Goal: Task Accomplishment & Management: Complete application form

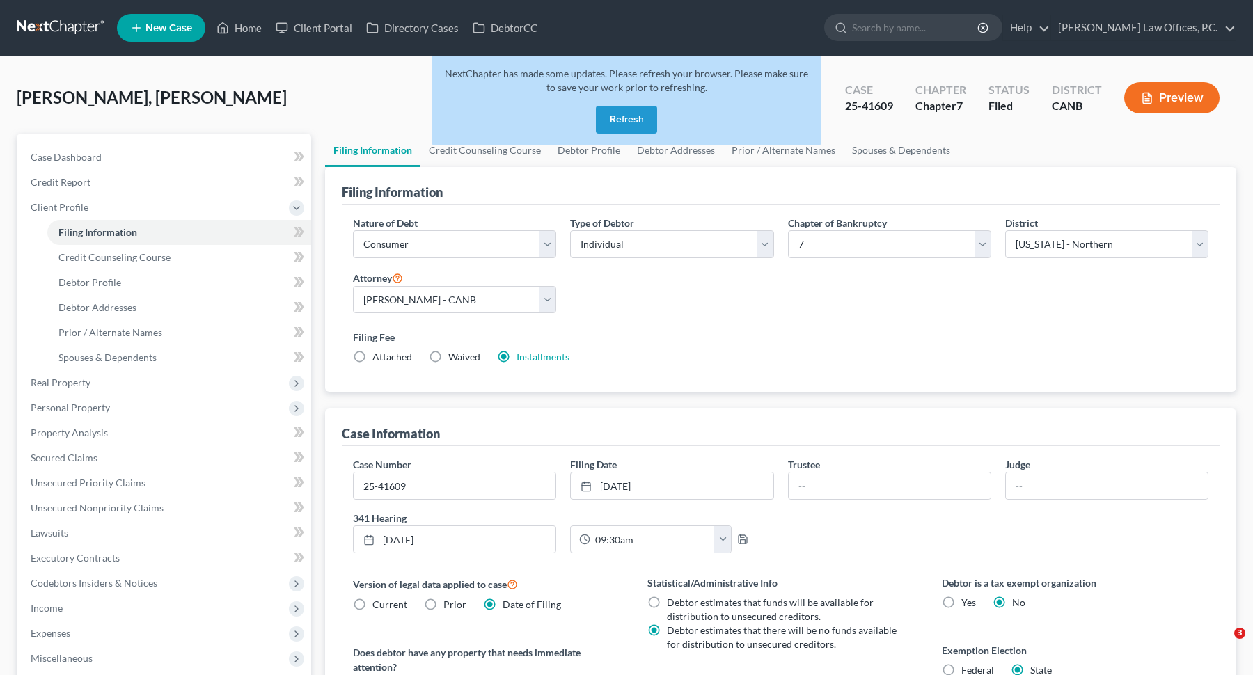
select select "1"
select select "0"
select select "9"
select select "0"
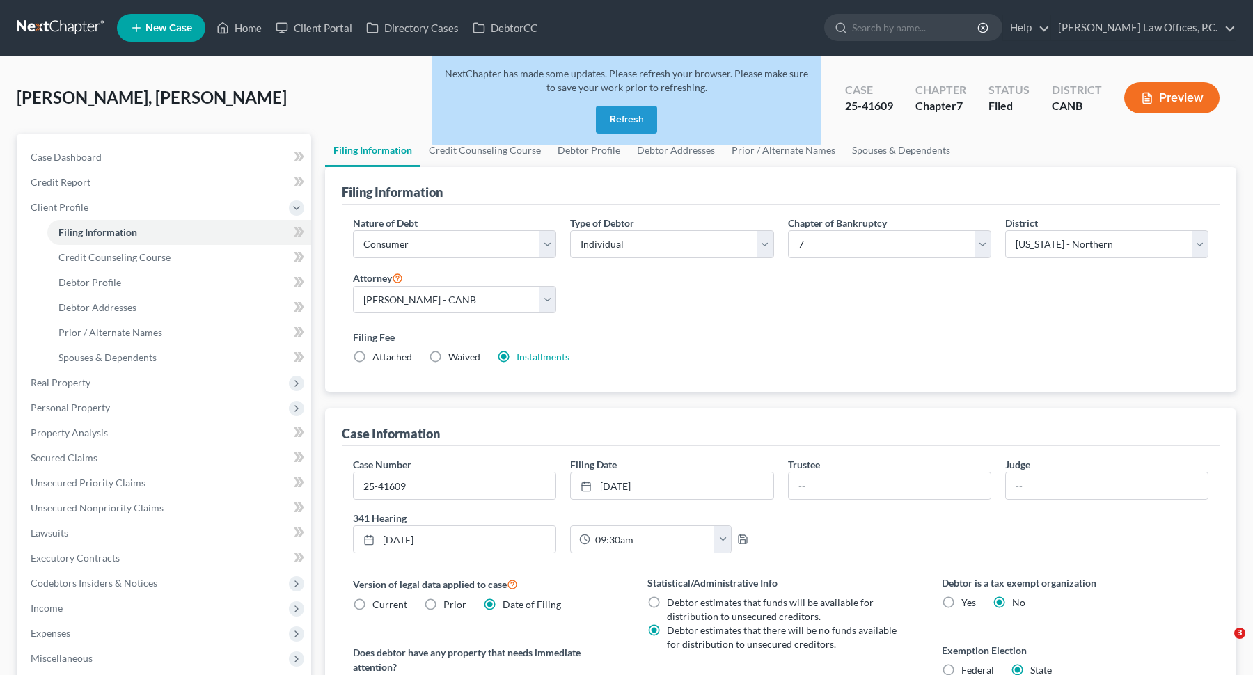
select select "4"
select select "0"
click at [624, 127] on button "Refresh" at bounding box center [626, 120] width 61 height 28
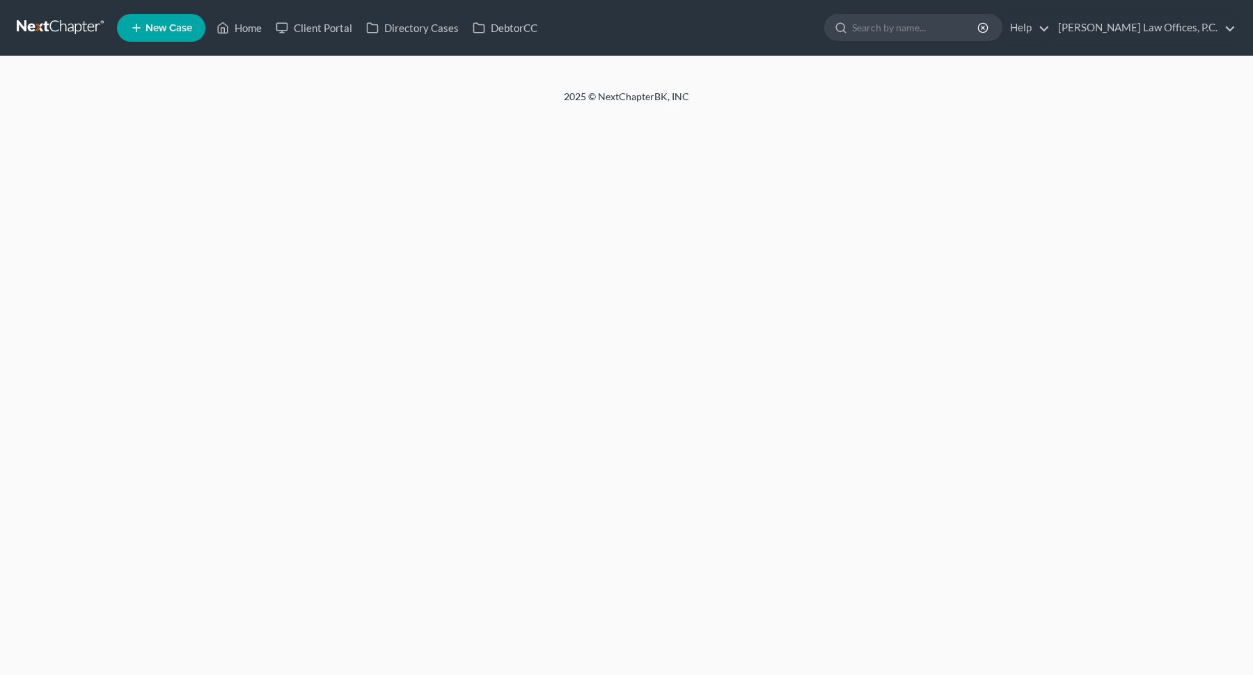
select select "1"
select select "0"
select select "9"
select select "4"
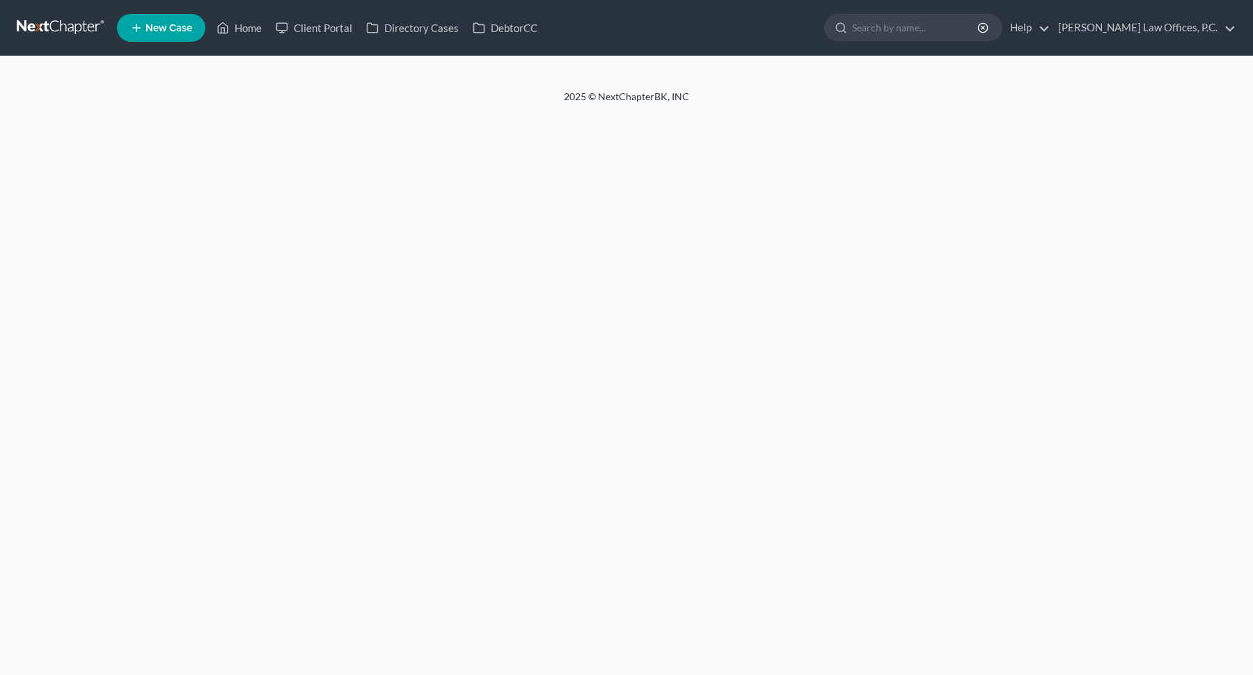
select select "0"
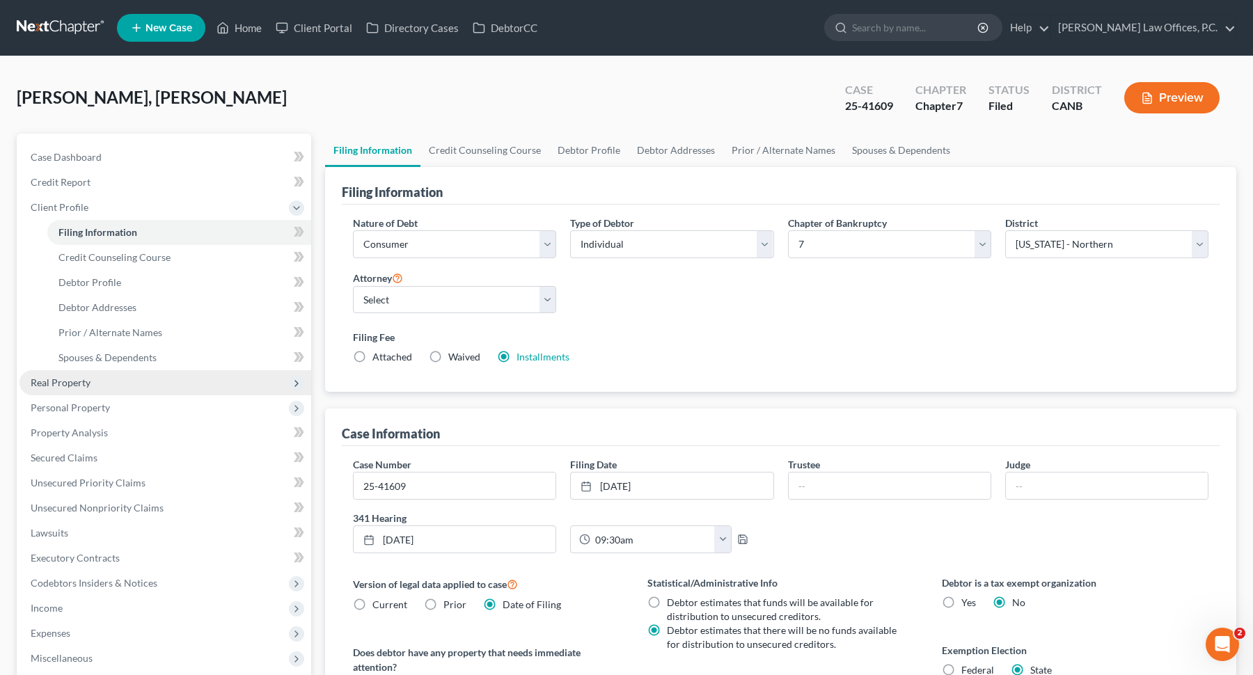
click at [109, 388] on span "Real Property" at bounding box center [165, 382] width 292 height 25
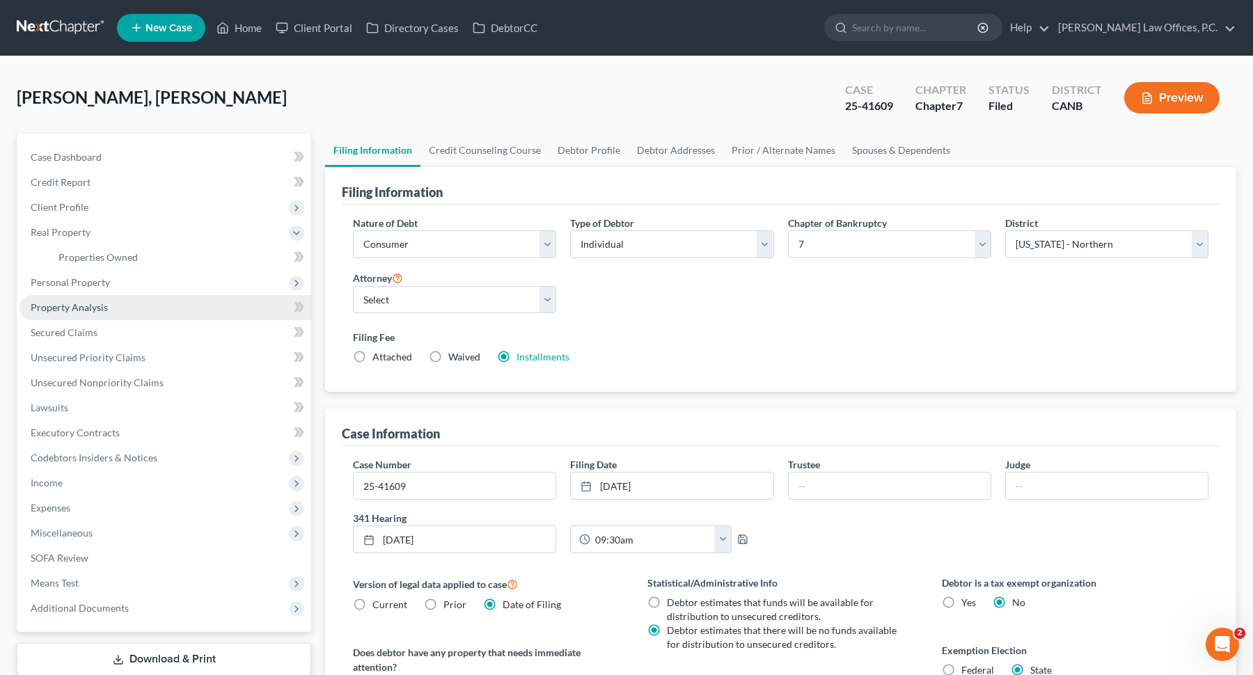
click at [156, 307] on link "Property Analysis" at bounding box center [165, 307] width 292 height 25
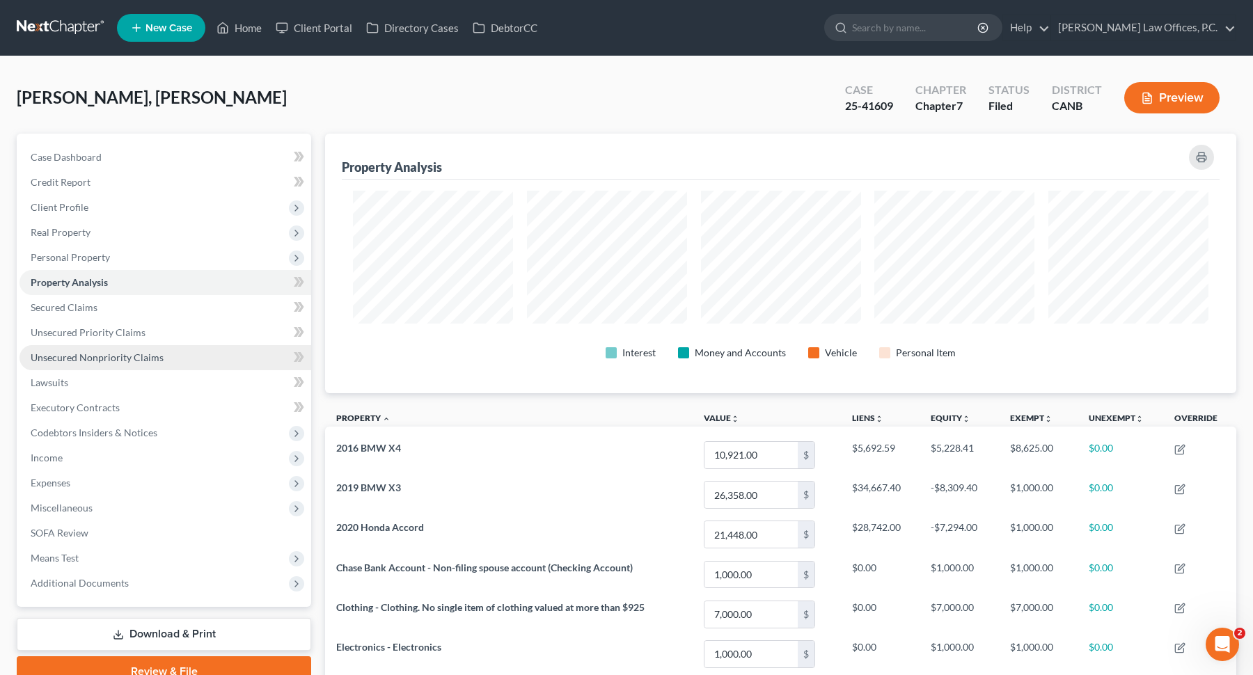
click at [93, 357] on span "Unsecured Nonpriority Claims" at bounding box center [97, 357] width 133 height 12
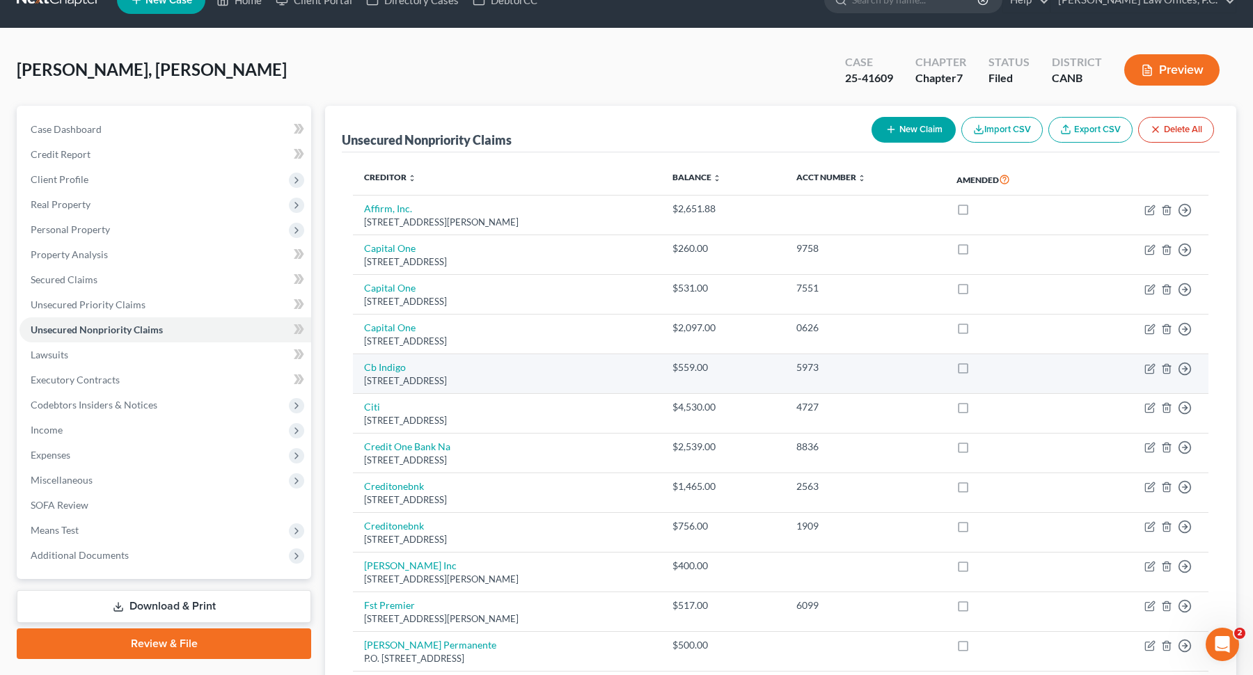
scroll to position [26, 0]
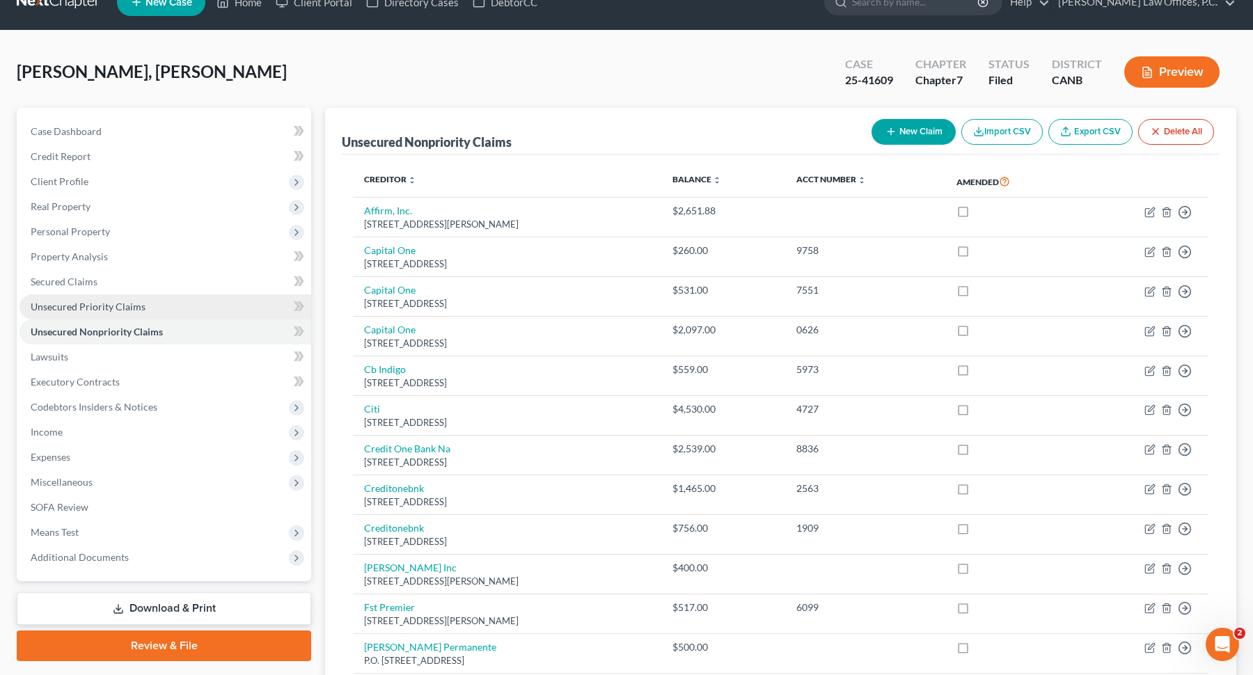
click at [192, 306] on link "Unsecured Priority Claims" at bounding box center [165, 306] width 292 height 25
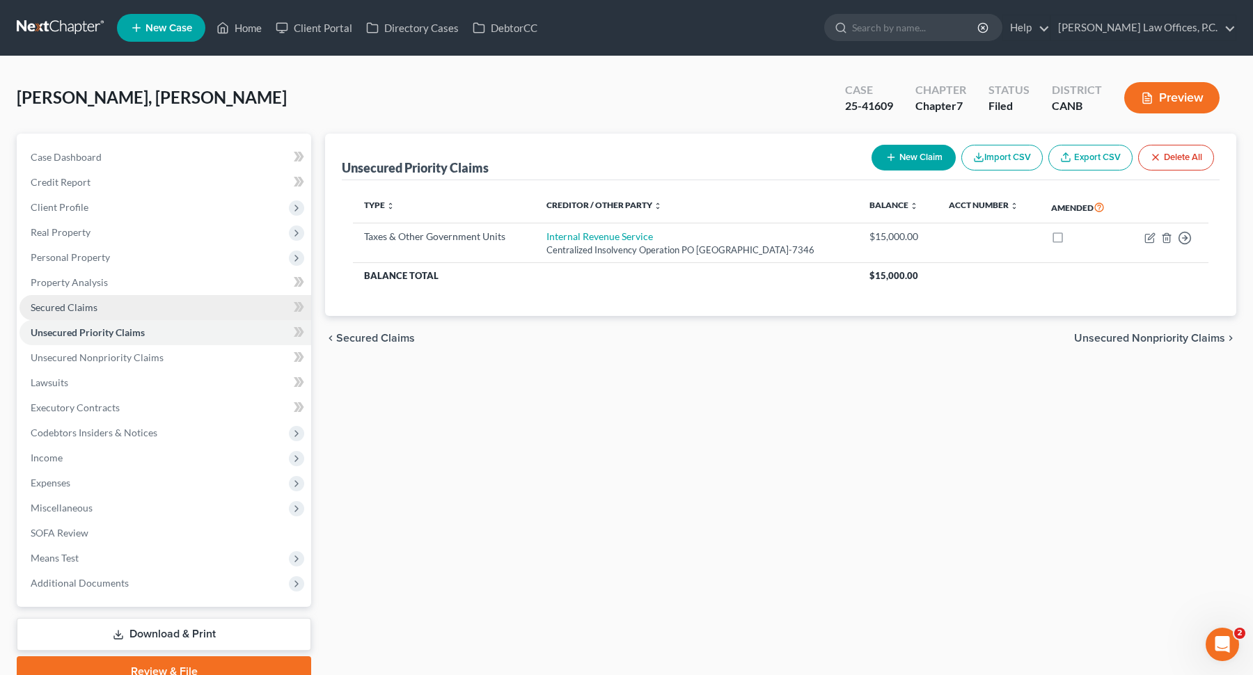
click at [154, 302] on link "Secured Claims" at bounding box center [165, 307] width 292 height 25
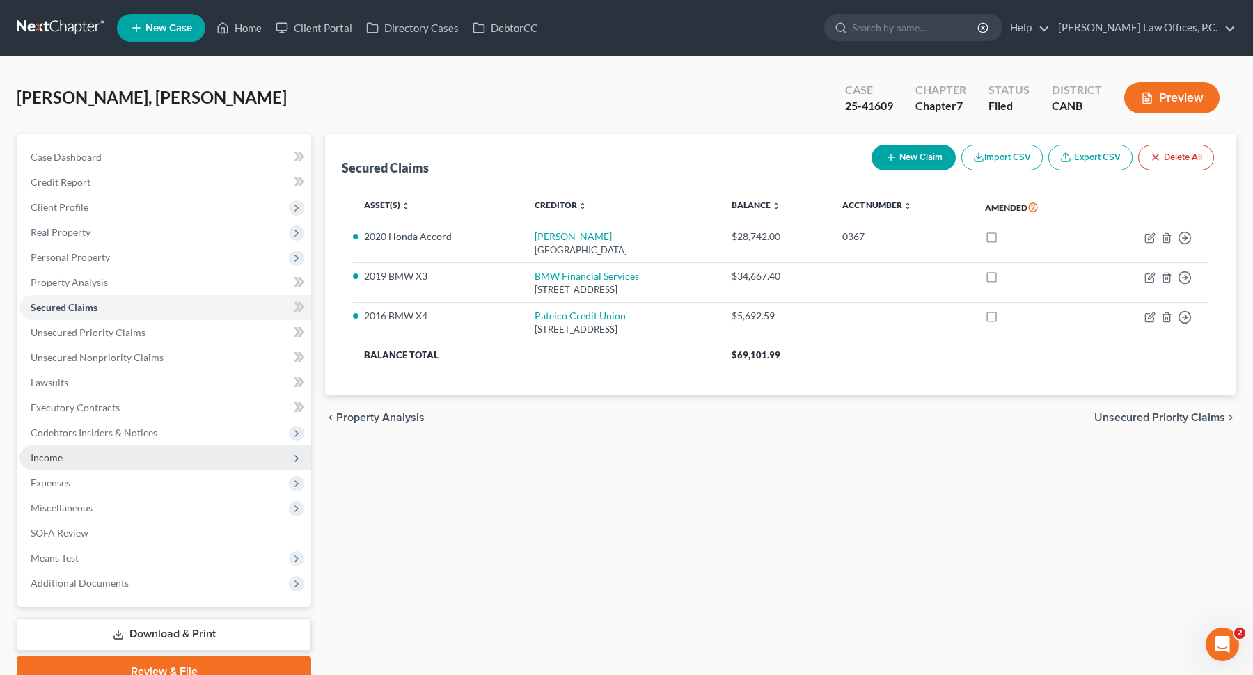
click at [114, 450] on span "Income" at bounding box center [165, 457] width 292 height 25
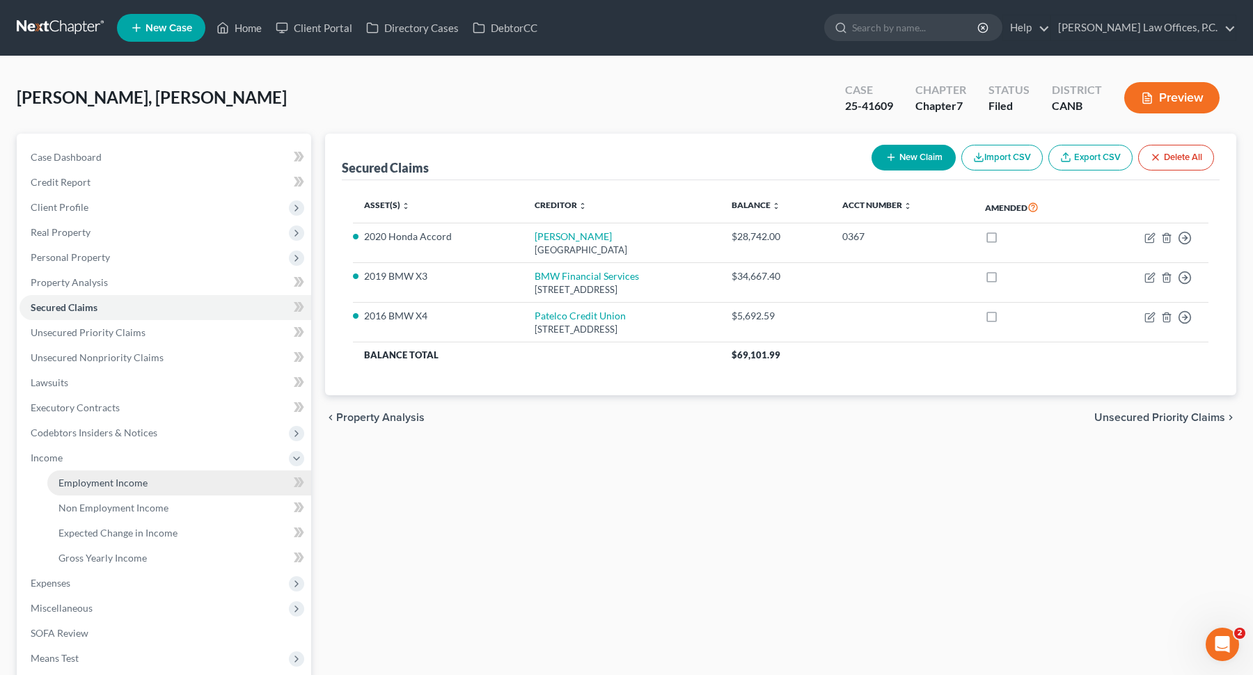
click at [113, 483] on span "Employment Income" at bounding box center [102, 483] width 89 height 12
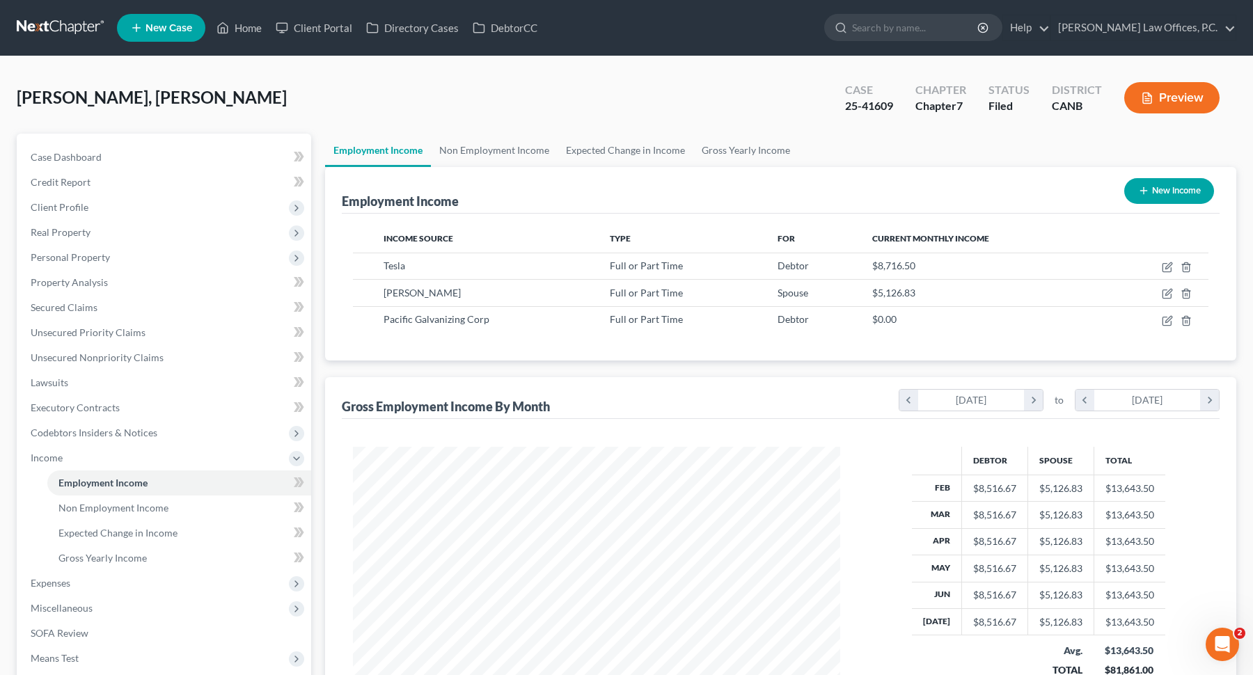
scroll to position [249, 515]
click at [460, 147] on link "Non Employment Income" at bounding box center [494, 150] width 127 height 33
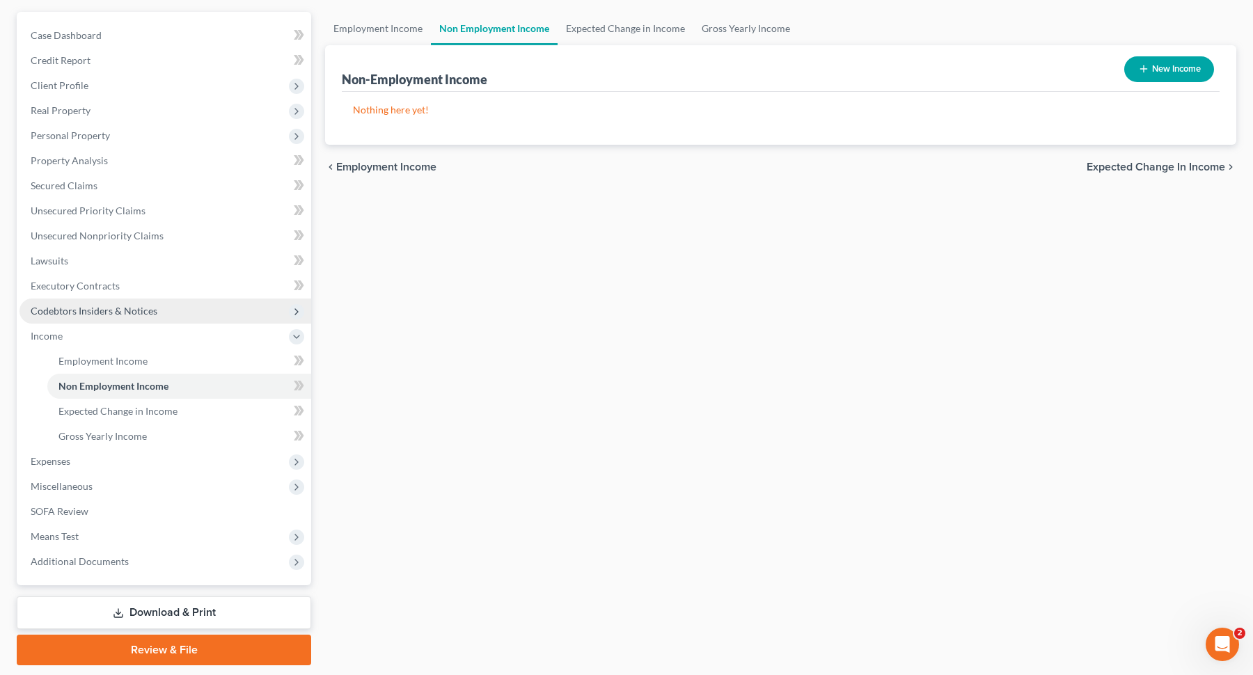
scroll to position [156, 0]
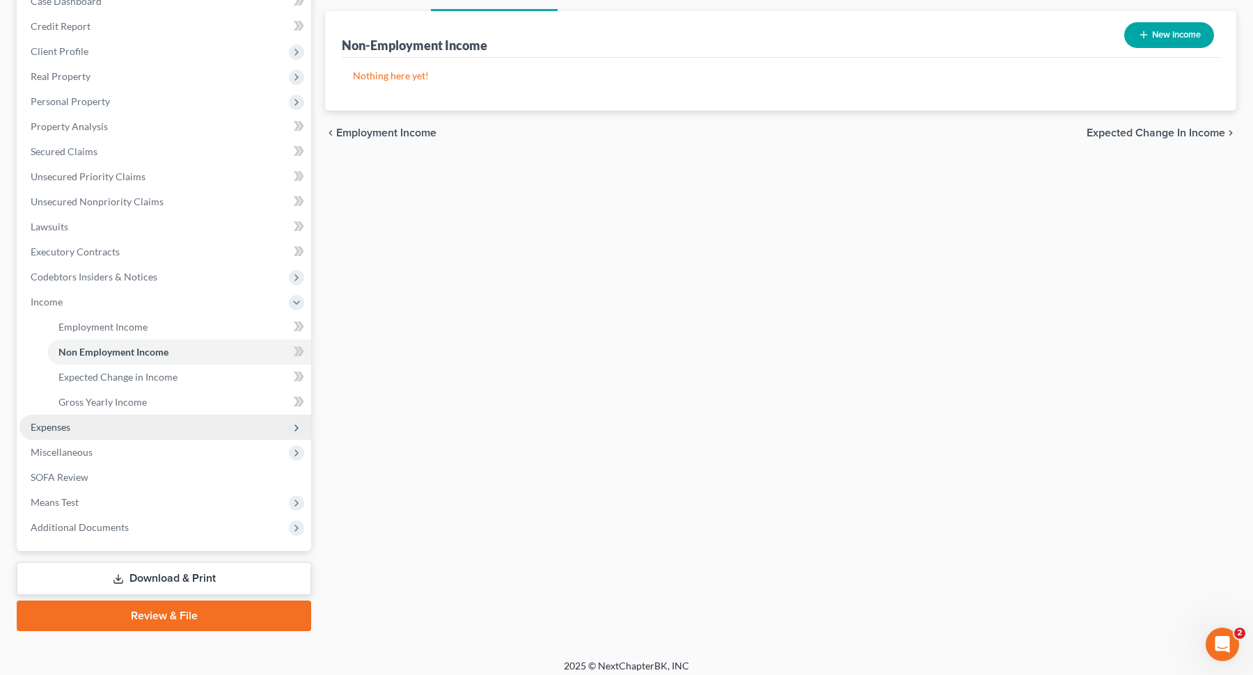
click at [122, 429] on span "Expenses" at bounding box center [165, 427] width 292 height 25
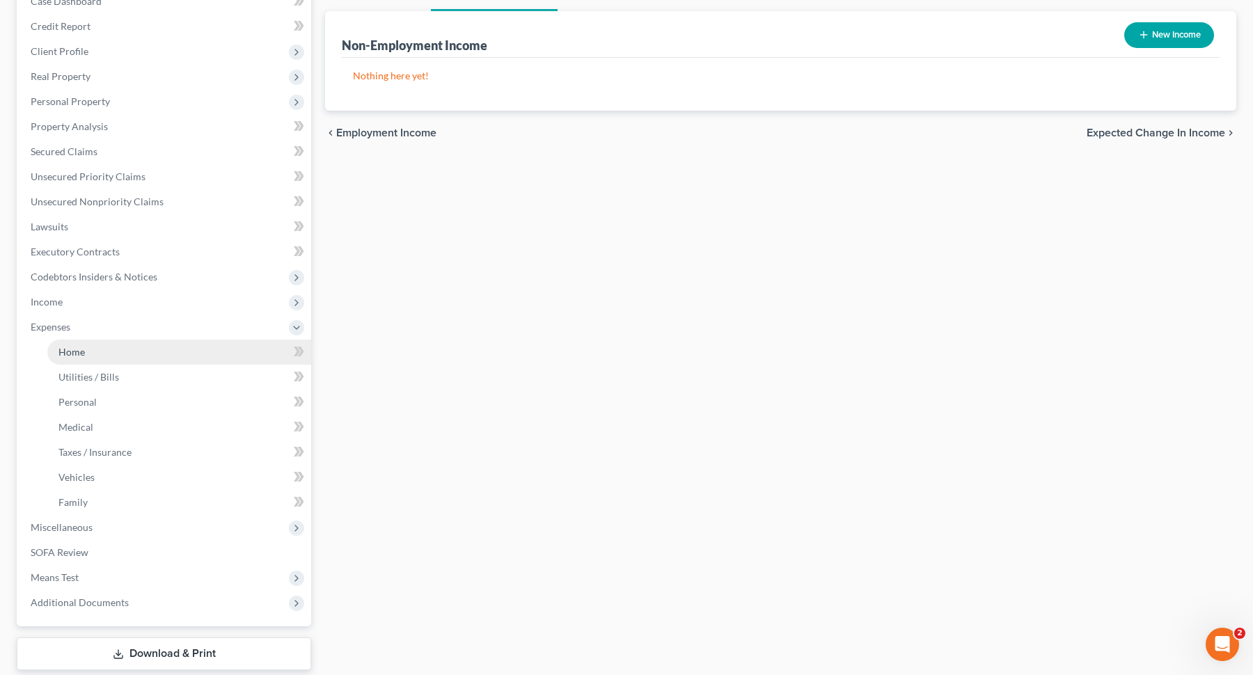
click at [150, 360] on link "Home" at bounding box center [179, 352] width 264 height 25
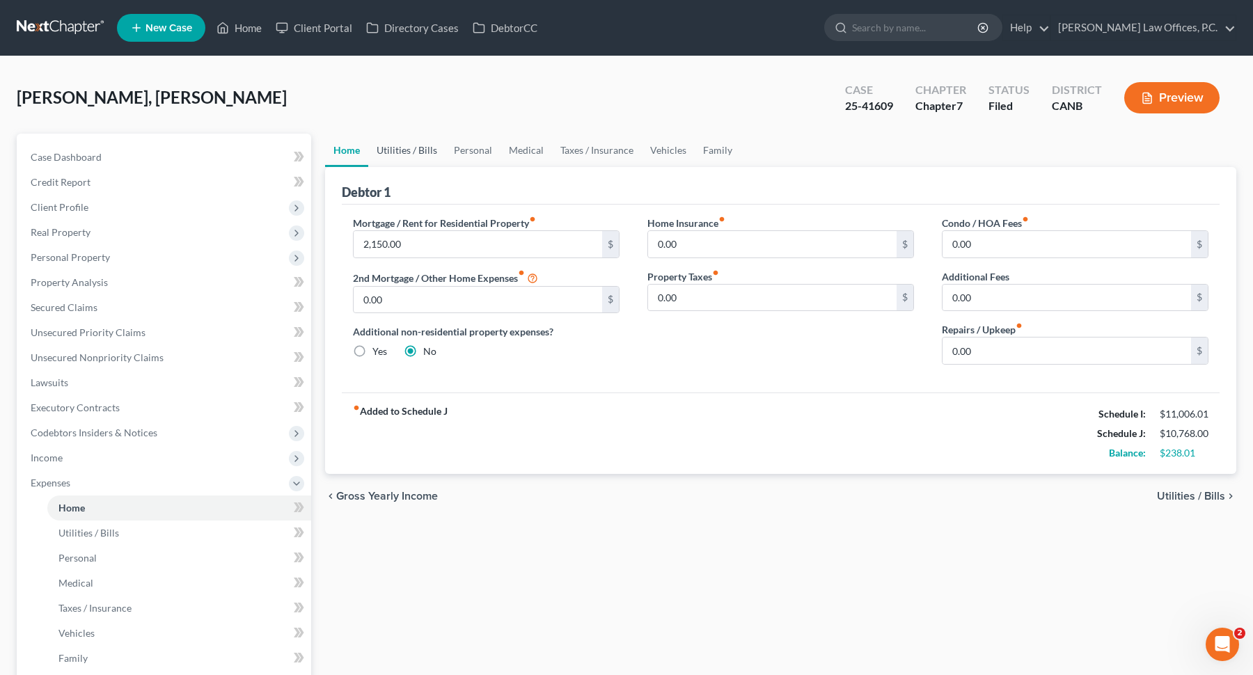
click at [397, 157] on link "Utilities / Bills" at bounding box center [406, 150] width 77 height 33
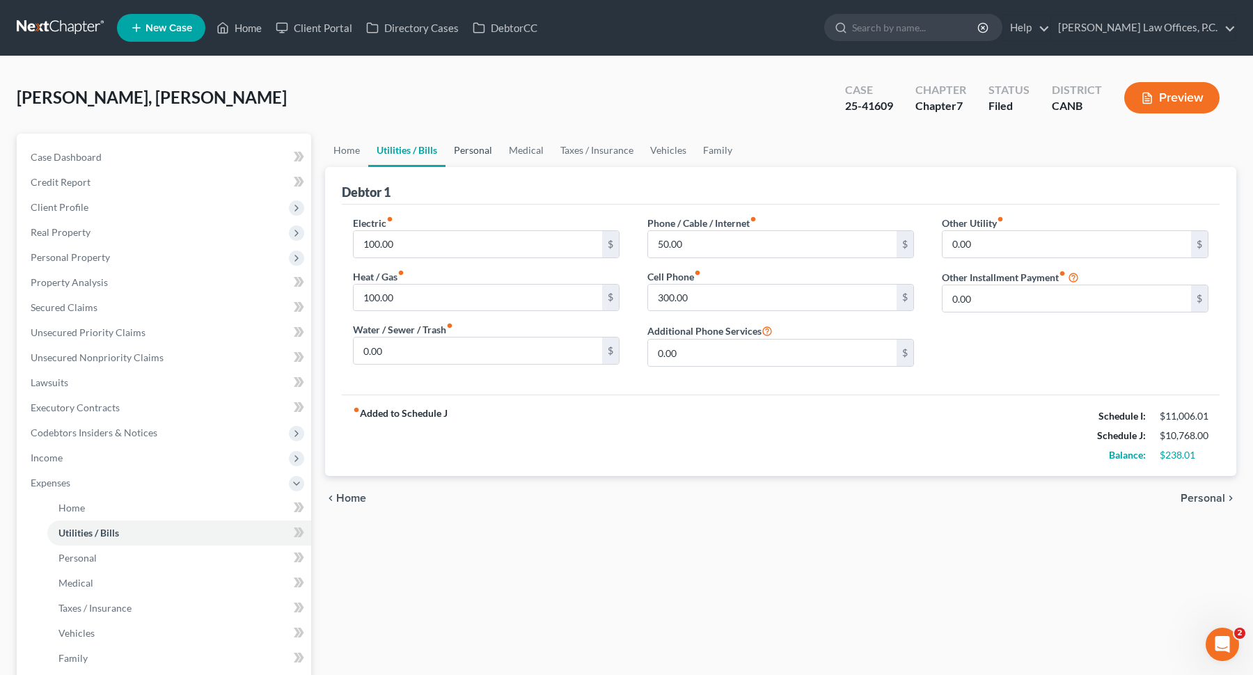
click at [489, 153] on link "Personal" at bounding box center [472, 150] width 55 height 33
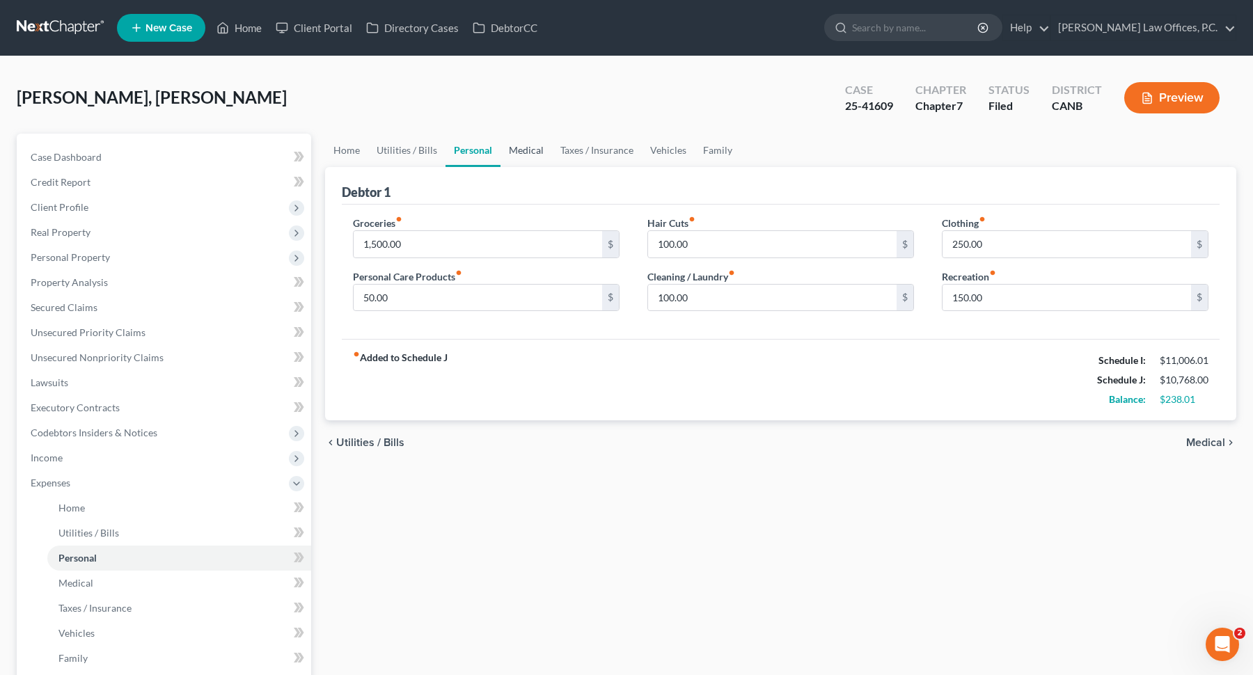
click at [539, 150] on link "Medical" at bounding box center [525, 150] width 51 height 33
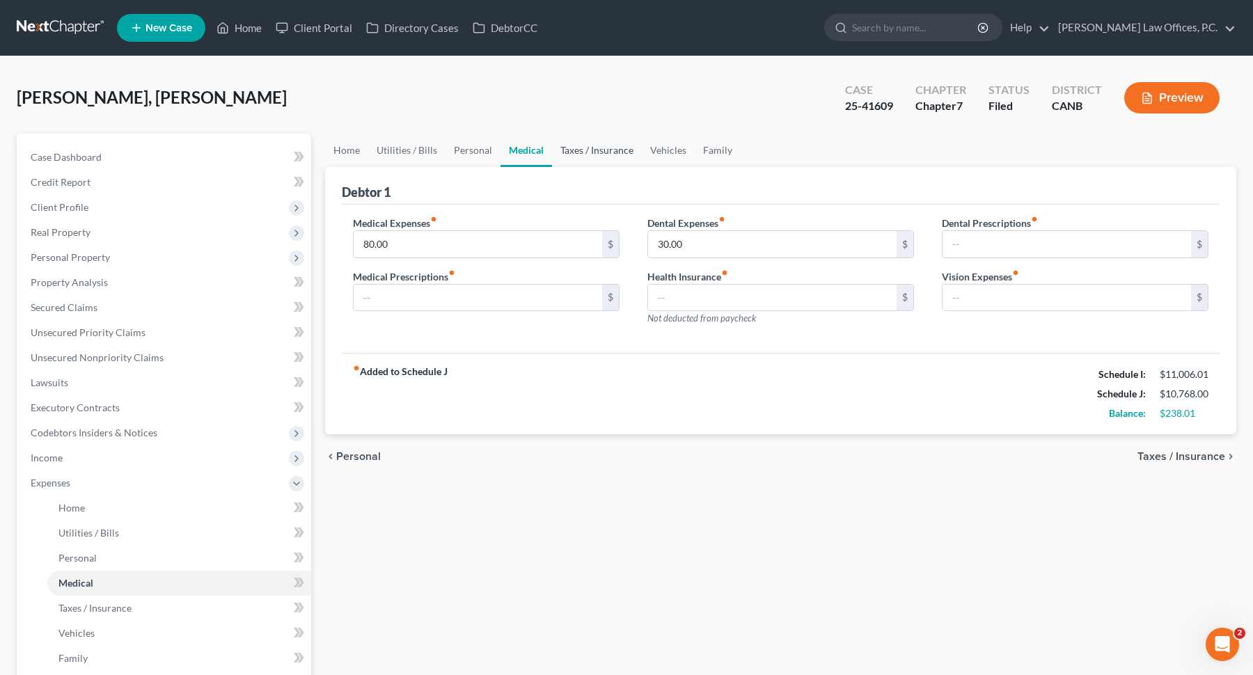
click at [586, 148] on link "Taxes / Insurance" at bounding box center [597, 150] width 90 height 33
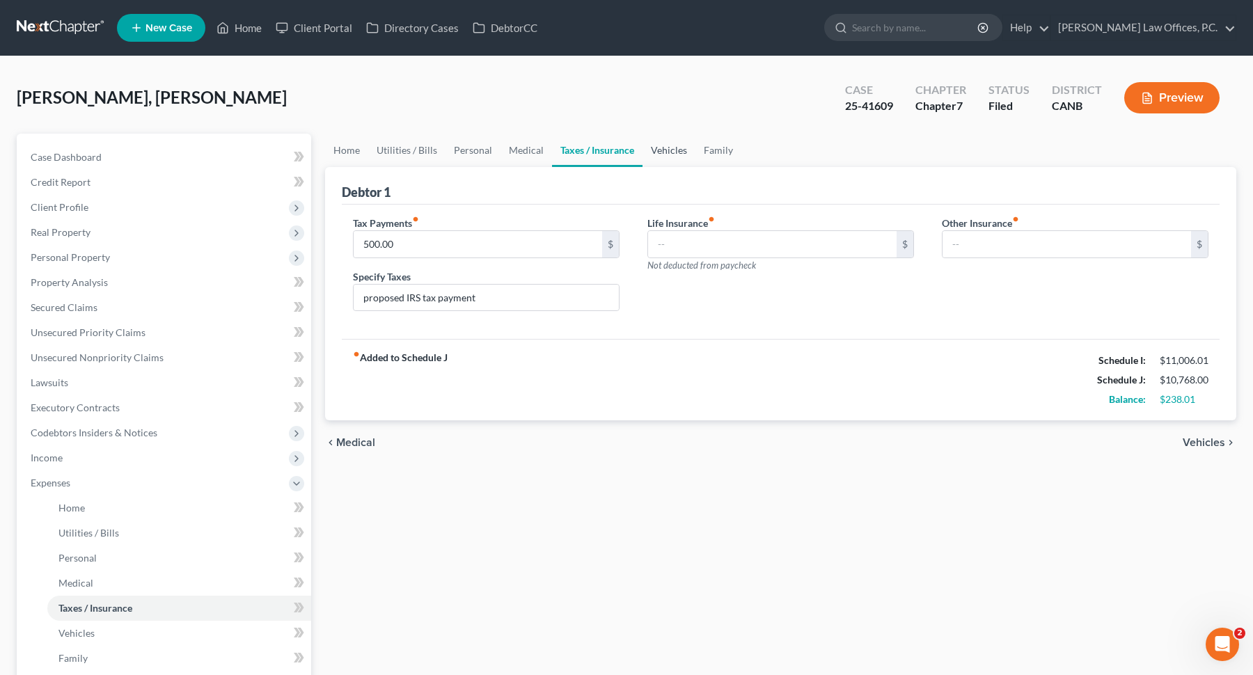
click at [670, 141] on link "Vehicles" at bounding box center [668, 150] width 53 height 33
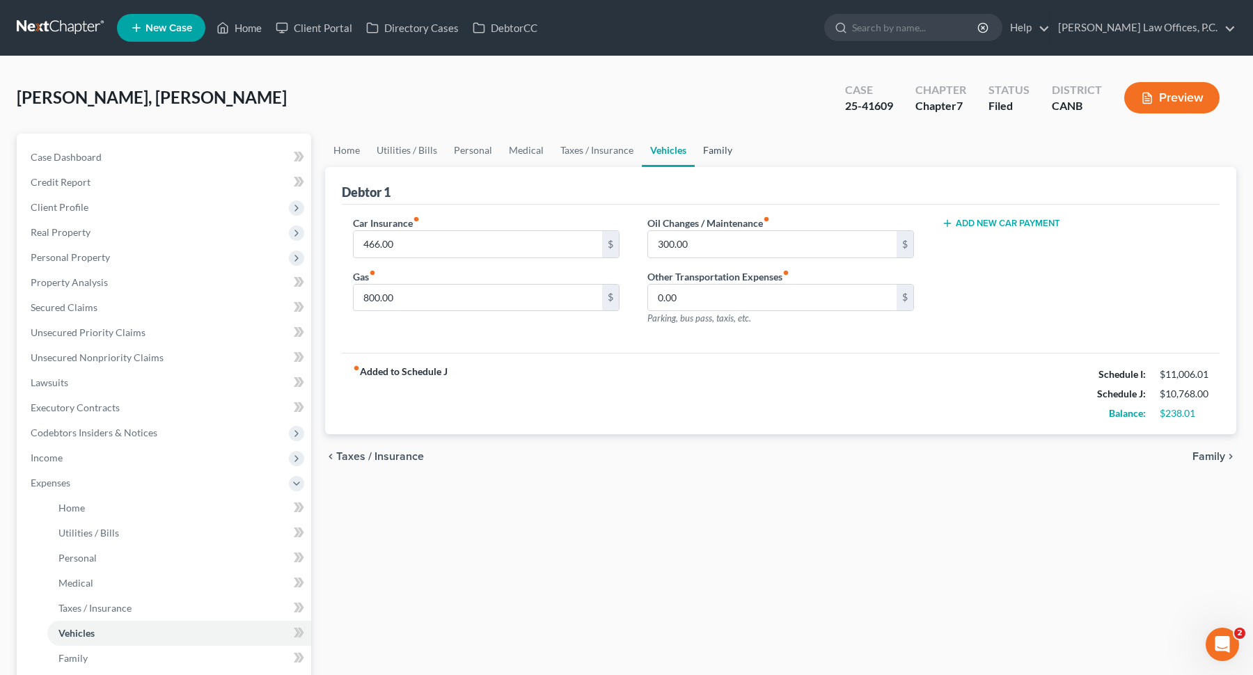
click at [720, 145] on link "Family" at bounding box center [718, 150] width 46 height 33
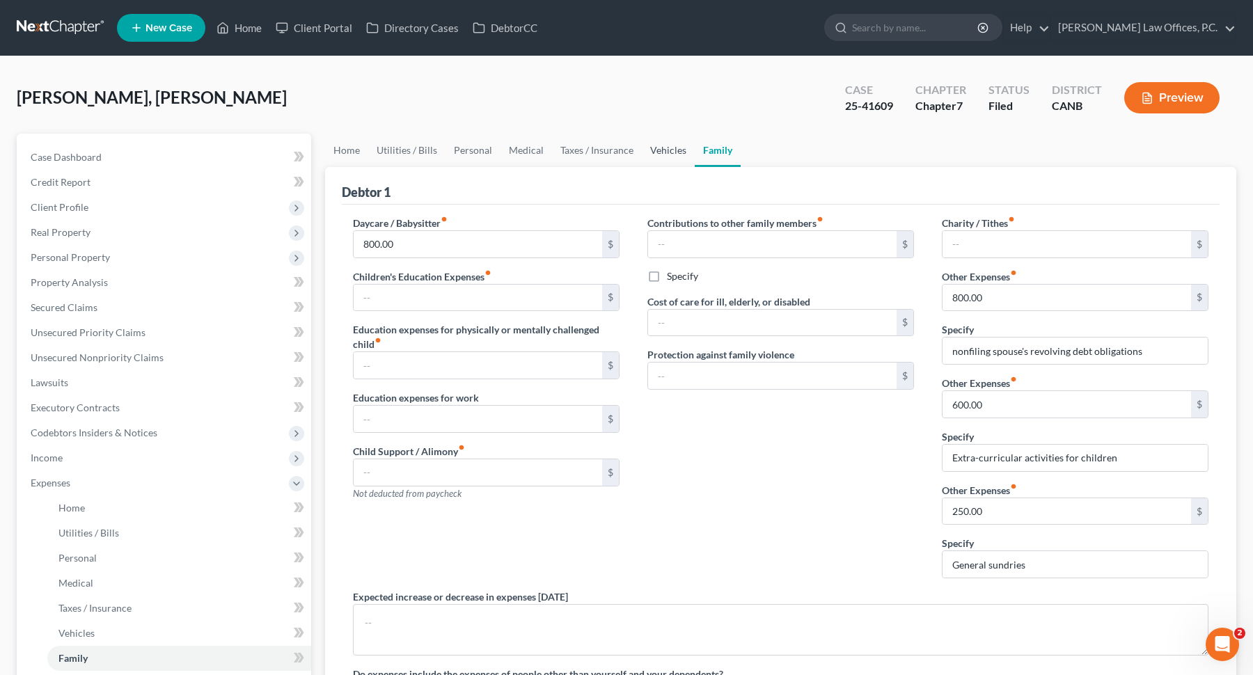
click at [654, 151] on link "Vehicles" at bounding box center [668, 150] width 53 height 33
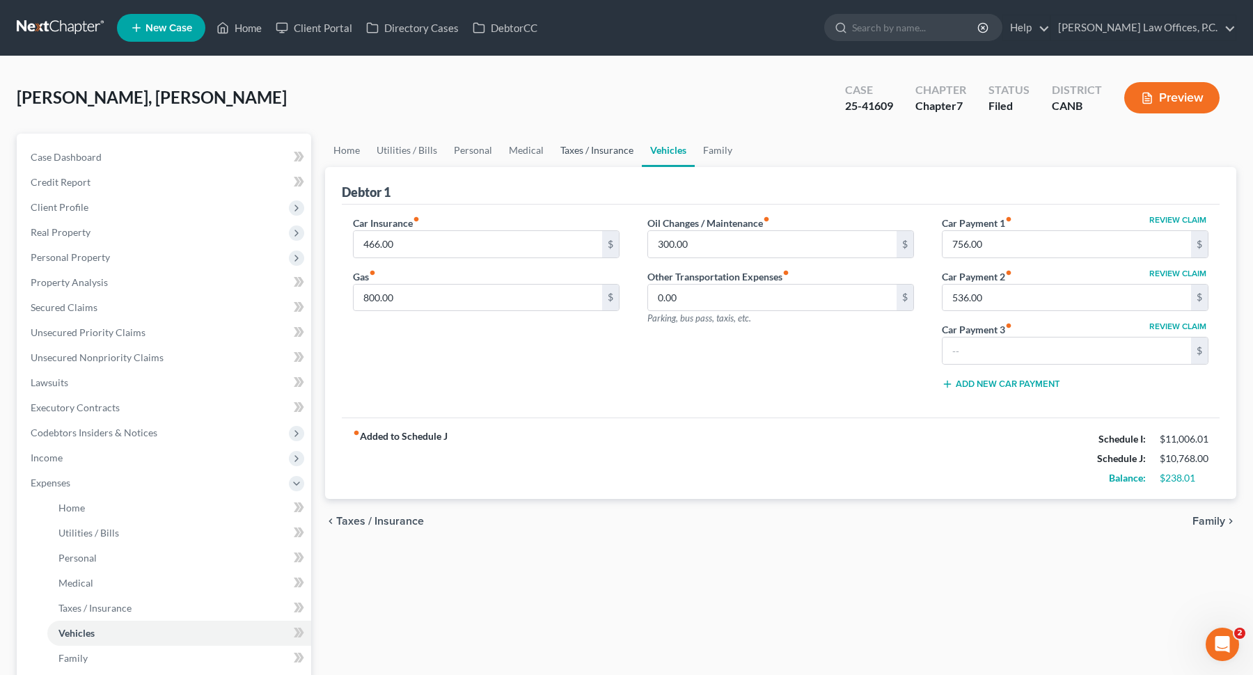
click at [587, 153] on link "Taxes / Insurance" at bounding box center [597, 150] width 90 height 33
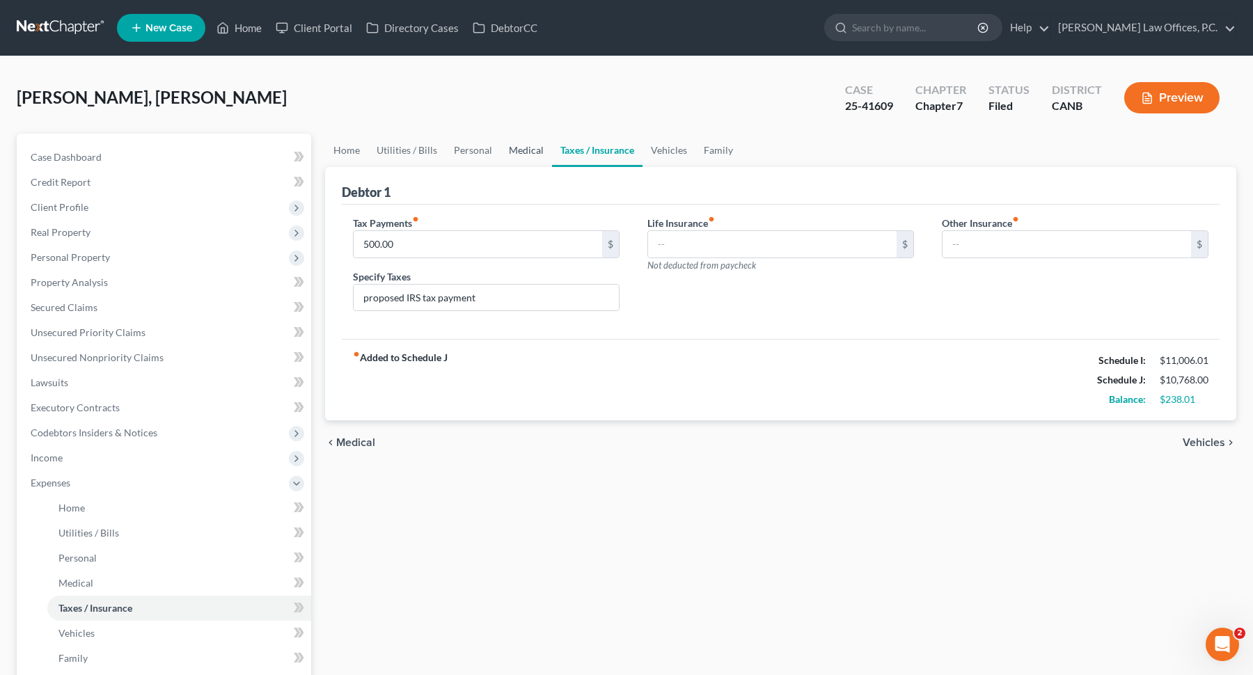
click at [514, 150] on link "Medical" at bounding box center [525, 150] width 51 height 33
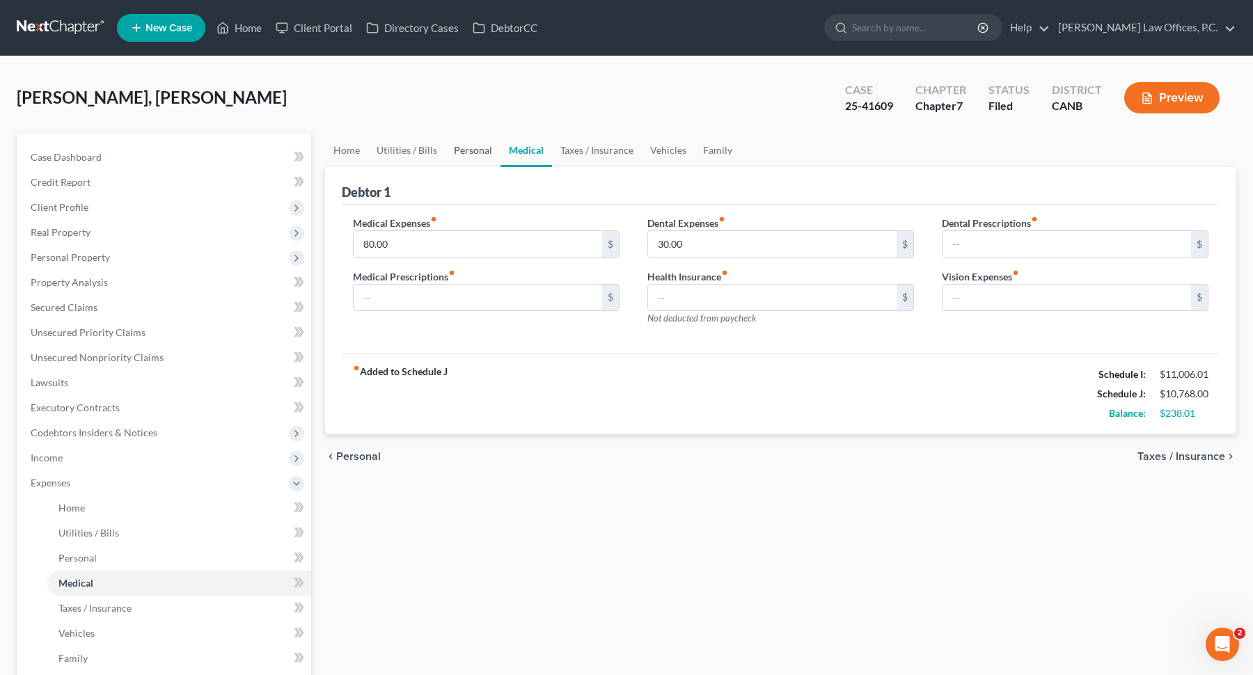
click at [473, 150] on link "Personal" at bounding box center [472, 150] width 55 height 33
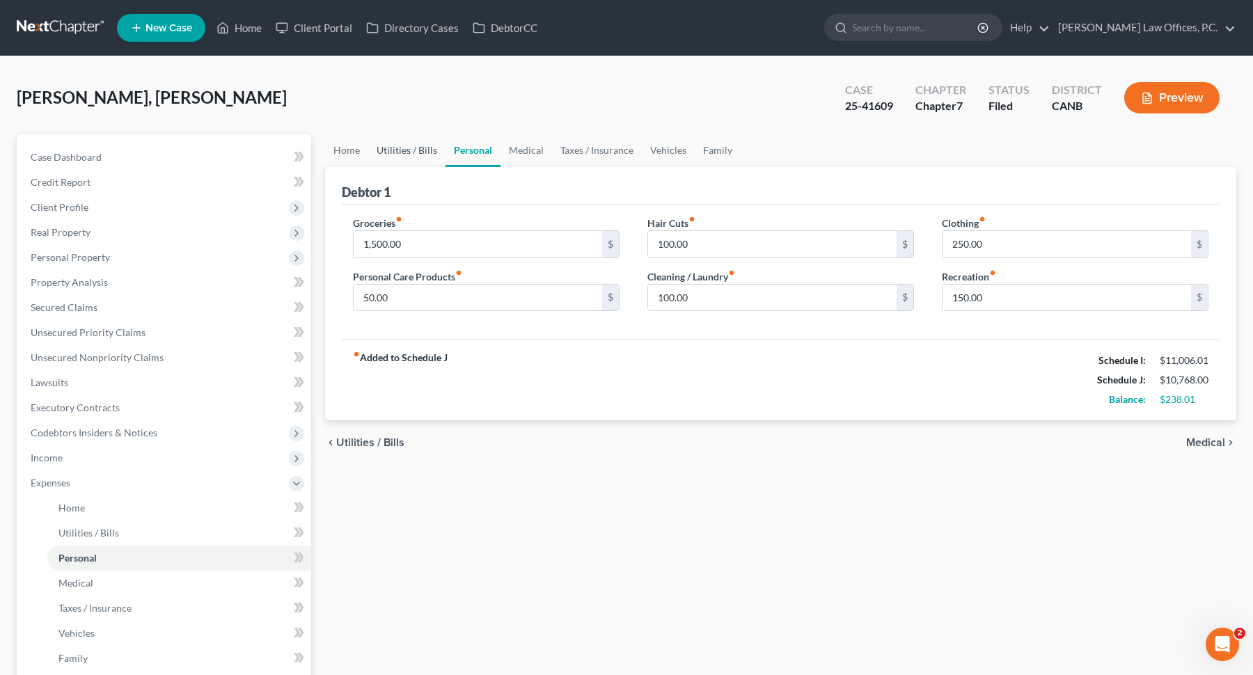
click at [392, 149] on link "Utilities / Bills" at bounding box center [406, 150] width 77 height 33
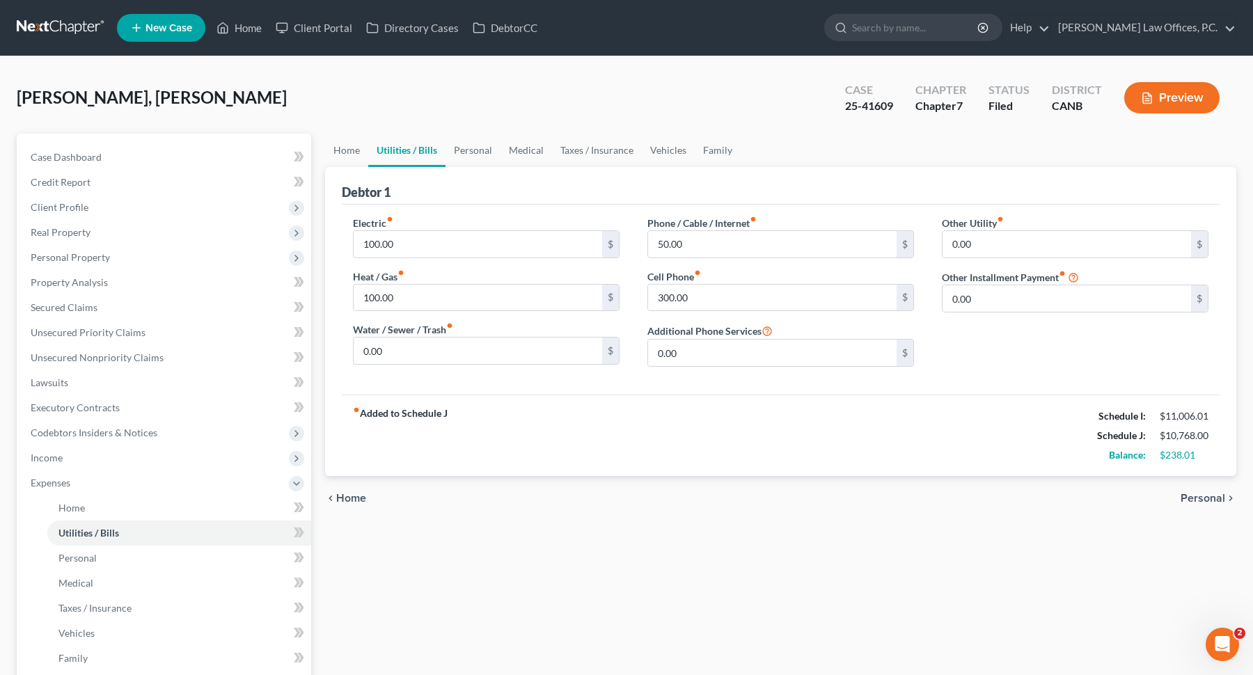
click at [322, 145] on div "Home Utilities / Bills Personal Medical Taxes / Insurance Vehicles Family Debto…" at bounding box center [780, 498] width 925 height 729
click at [342, 149] on link "Home" at bounding box center [346, 150] width 43 height 33
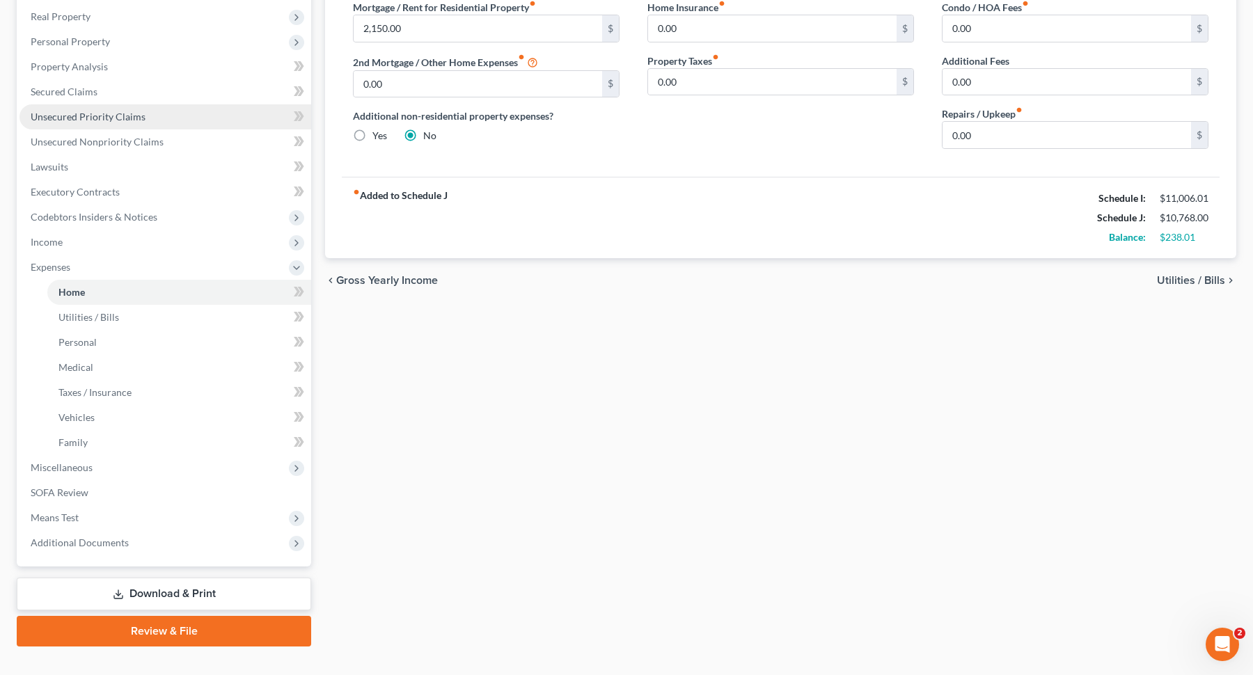
scroll to position [233, 0]
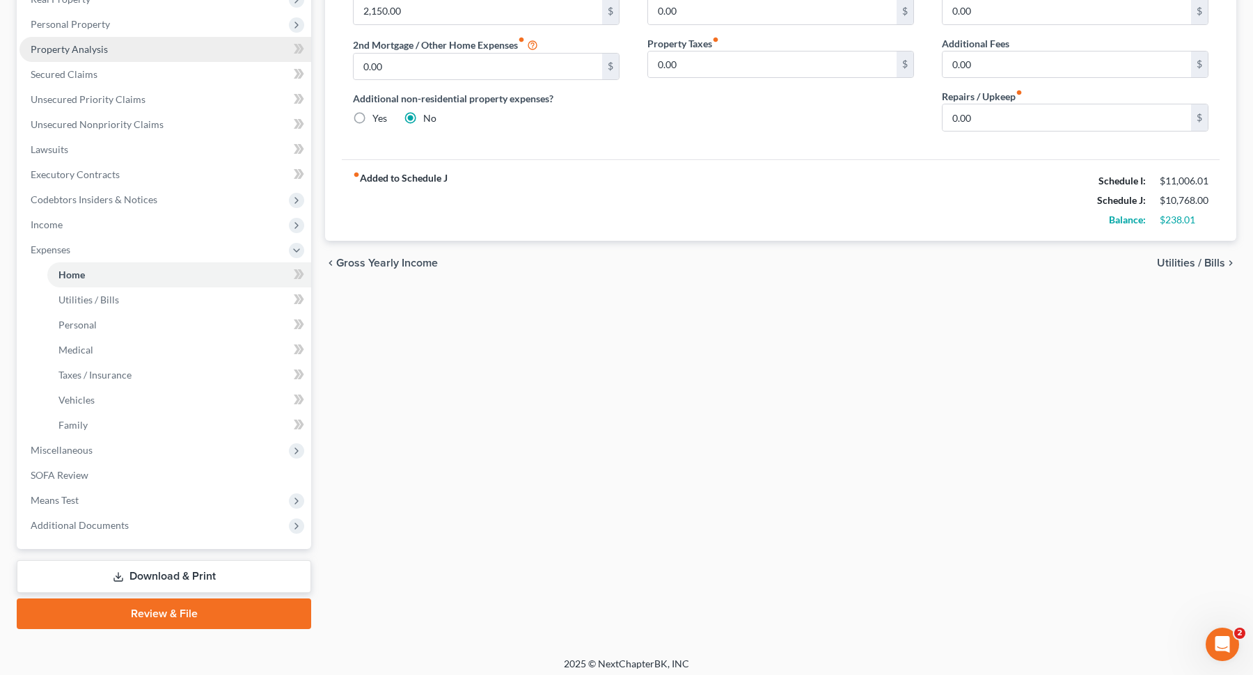
click at [177, 41] on link "Property Analysis" at bounding box center [165, 49] width 292 height 25
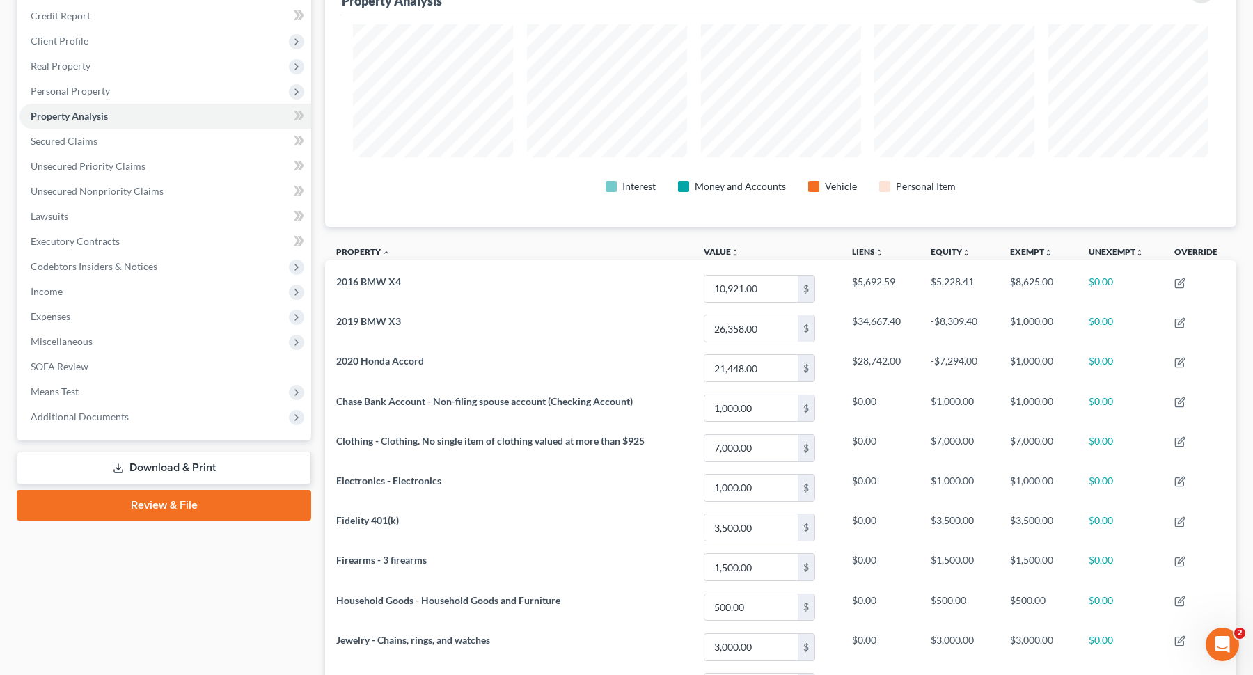
scroll to position [143, 0]
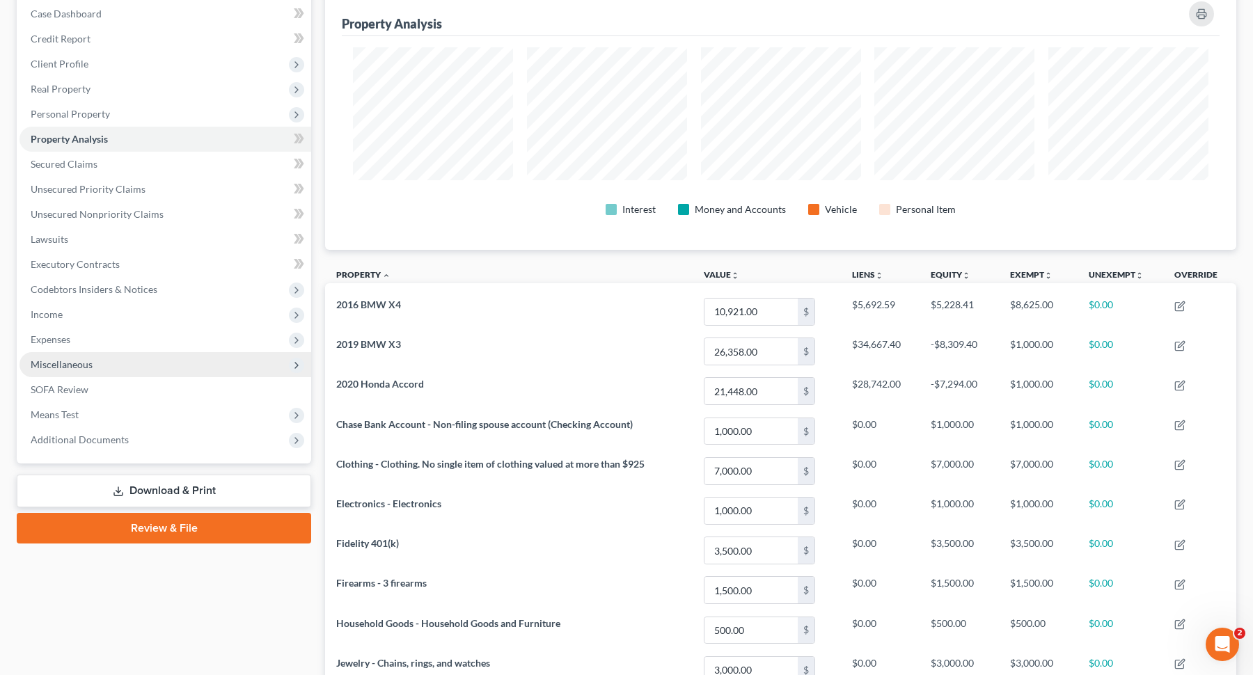
click at [81, 369] on span "Miscellaneous" at bounding box center [62, 364] width 62 height 12
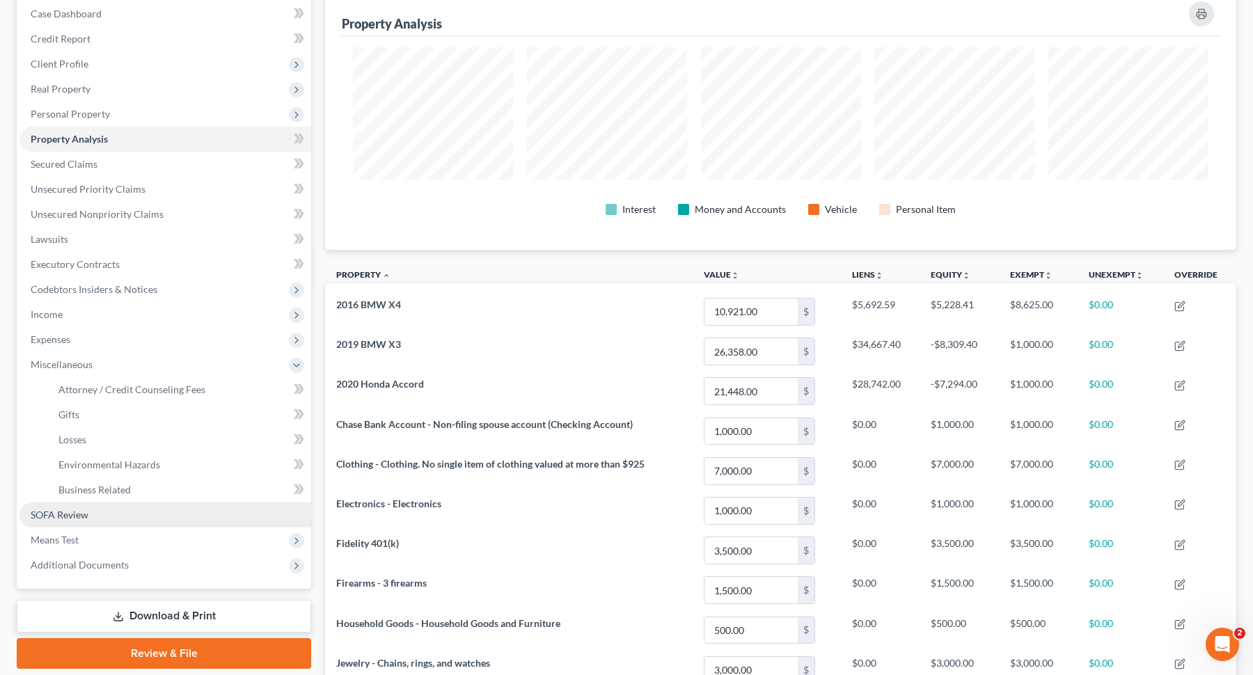
click at [113, 504] on link "SOFA Review" at bounding box center [165, 514] width 292 height 25
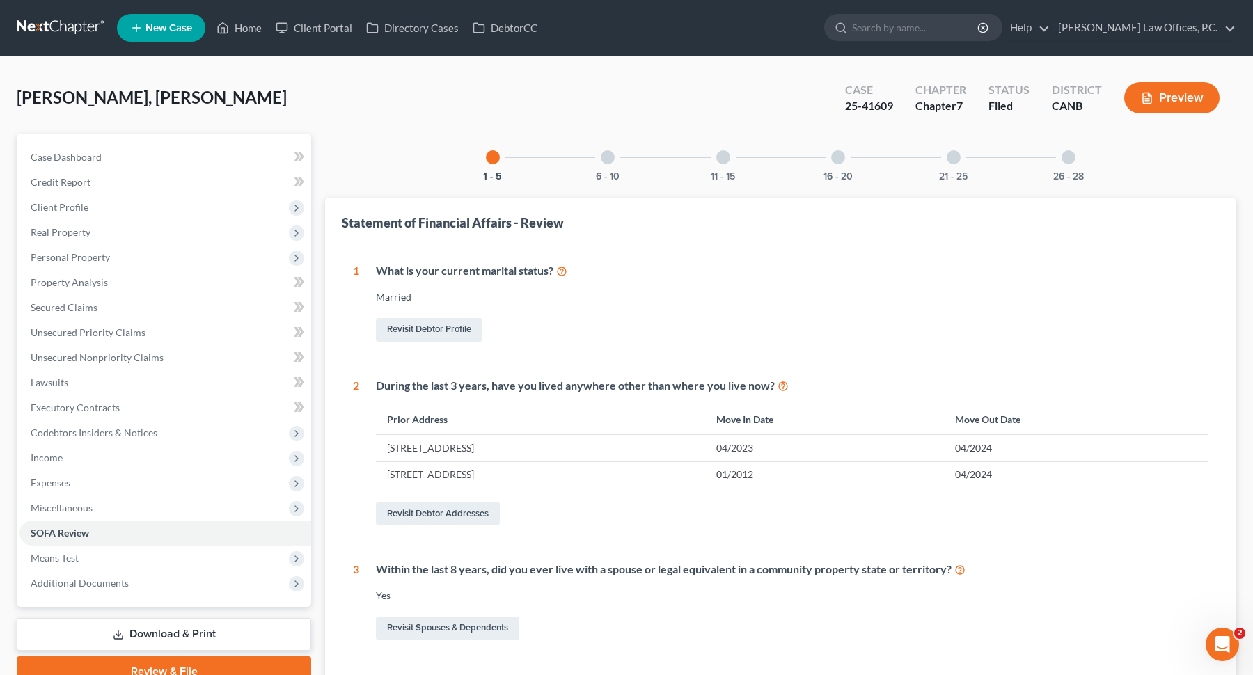
click at [624, 144] on div "6 - 10" at bounding box center [607, 157] width 47 height 47
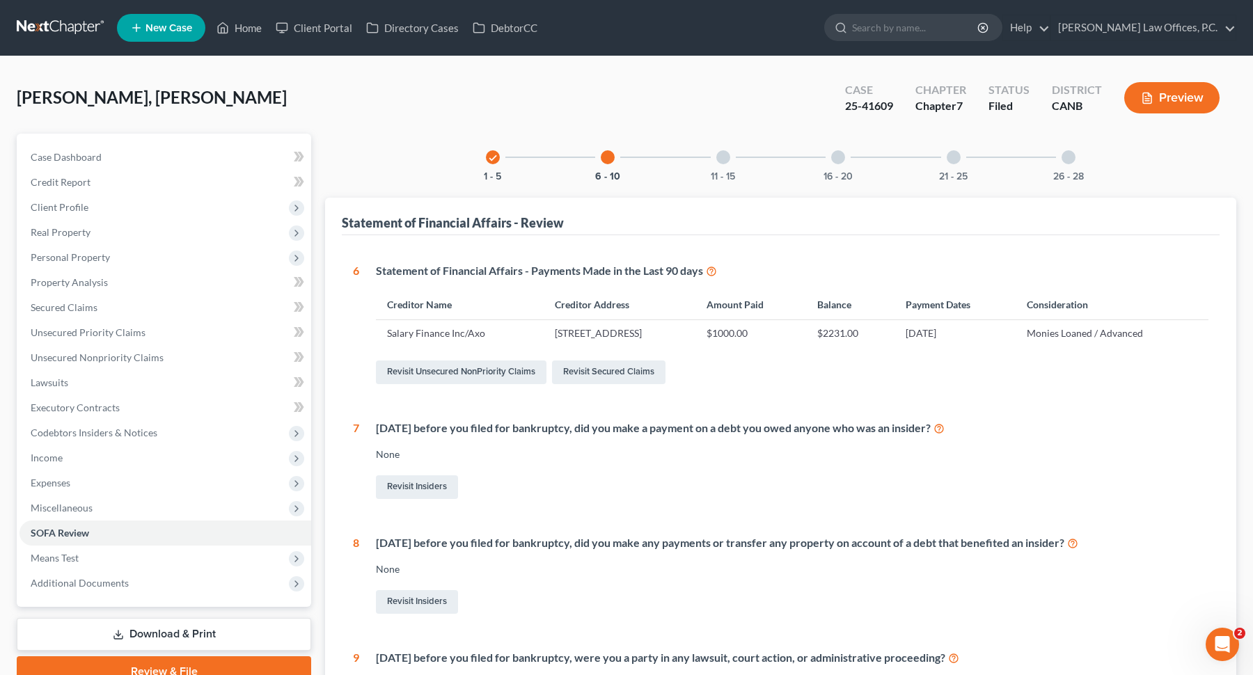
click at [717, 161] on div at bounding box center [723, 157] width 14 height 14
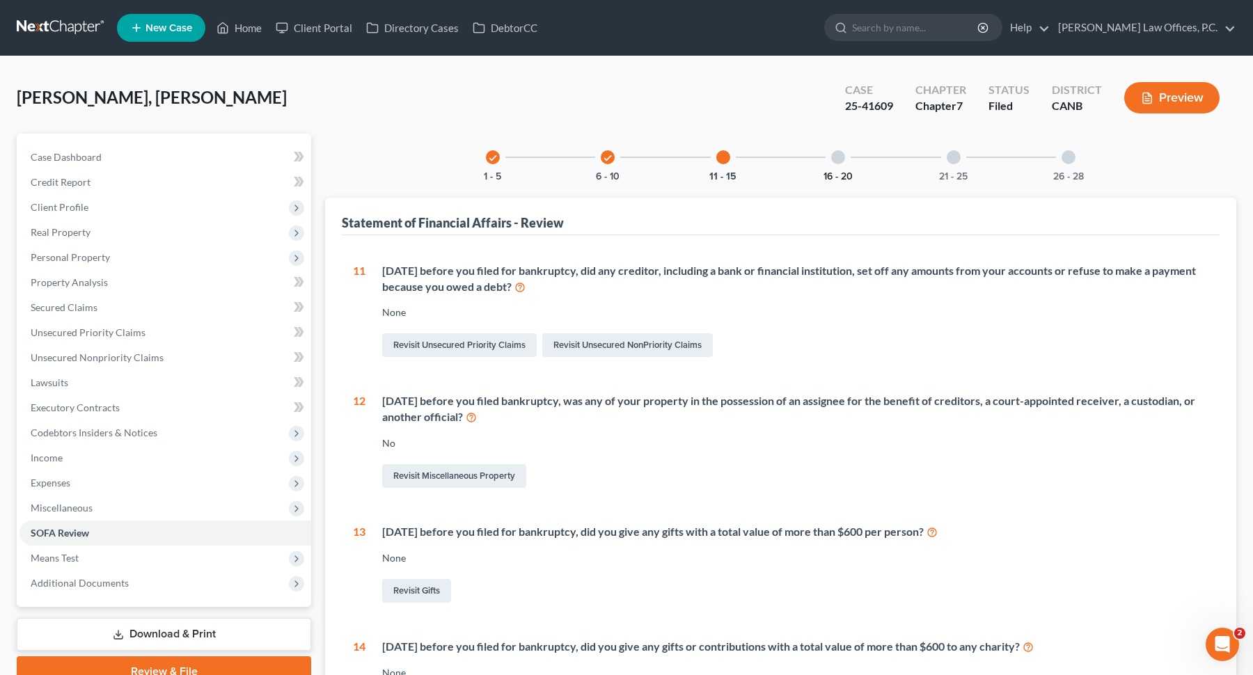
click at [843, 172] on button "16 - 20" at bounding box center [837, 177] width 29 height 10
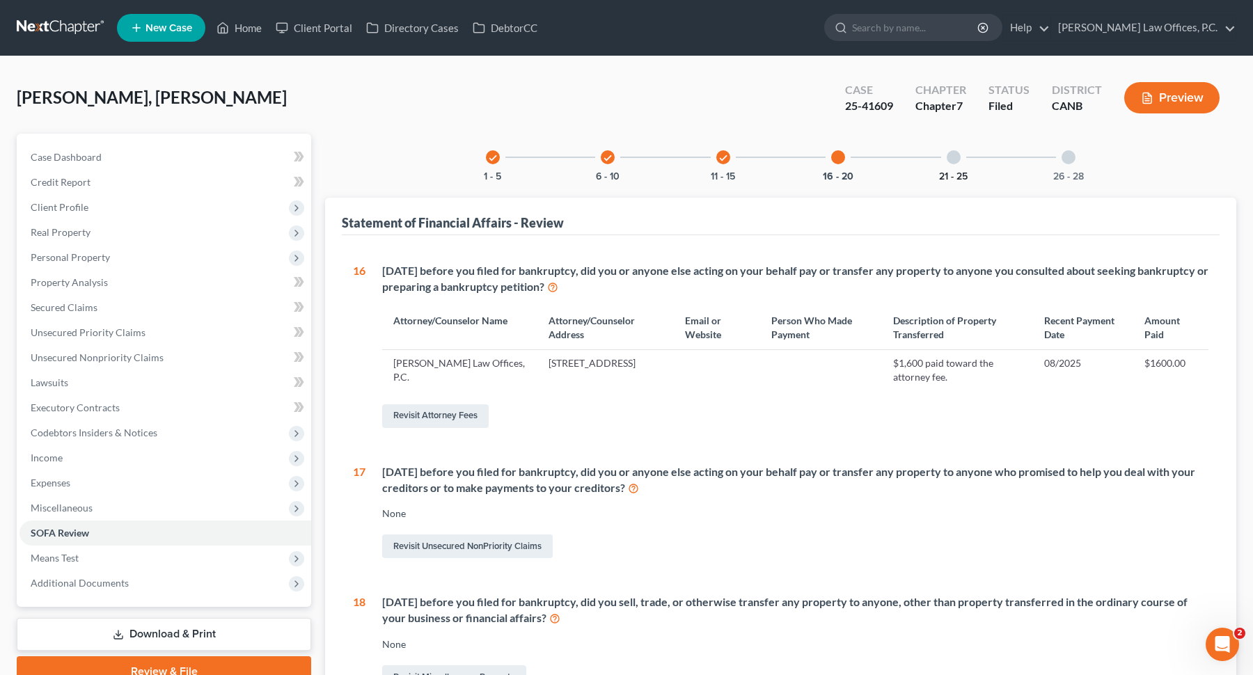
click at [962, 172] on button "21 - 25" at bounding box center [953, 177] width 29 height 10
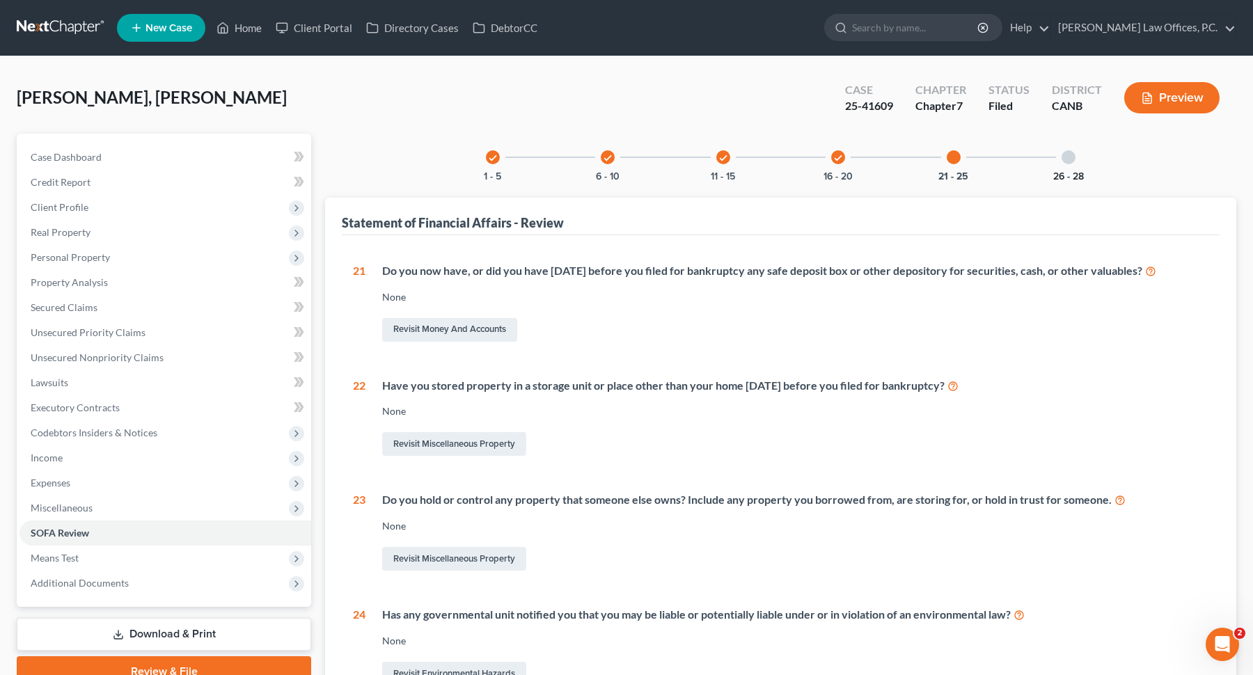
click at [1057, 172] on button "26 - 28" at bounding box center [1068, 177] width 31 height 10
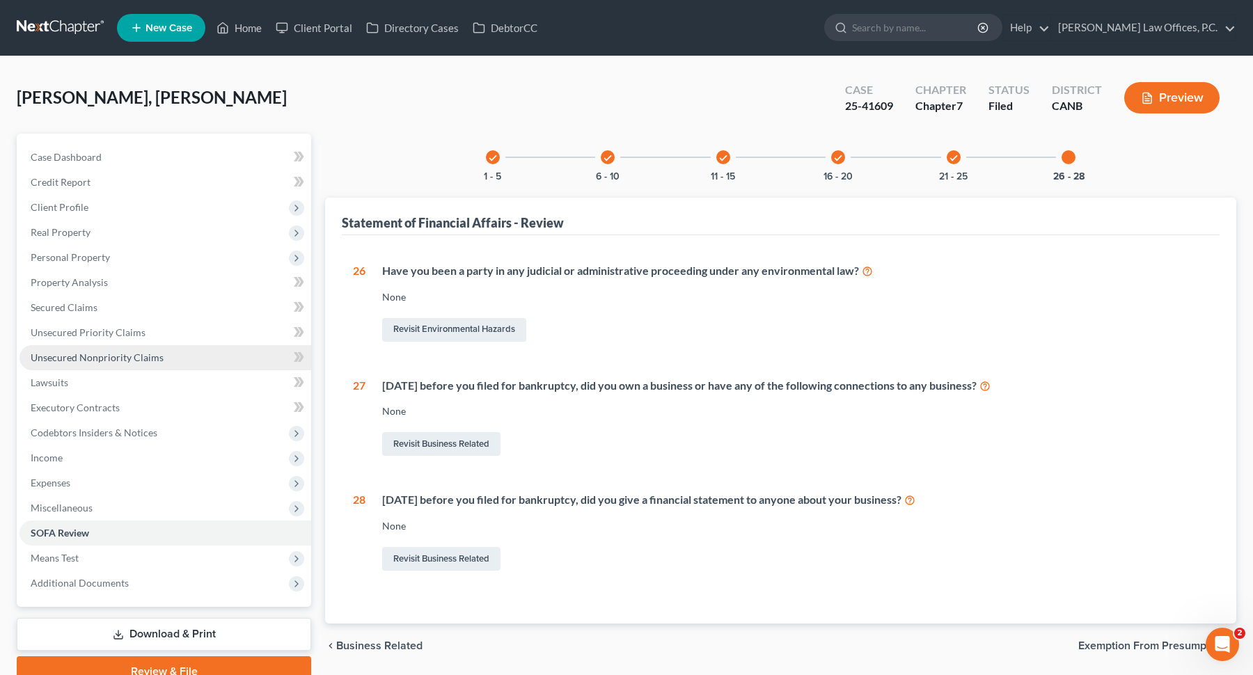
click at [164, 367] on link "Unsecured Nonpriority Claims" at bounding box center [165, 357] width 292 height 25
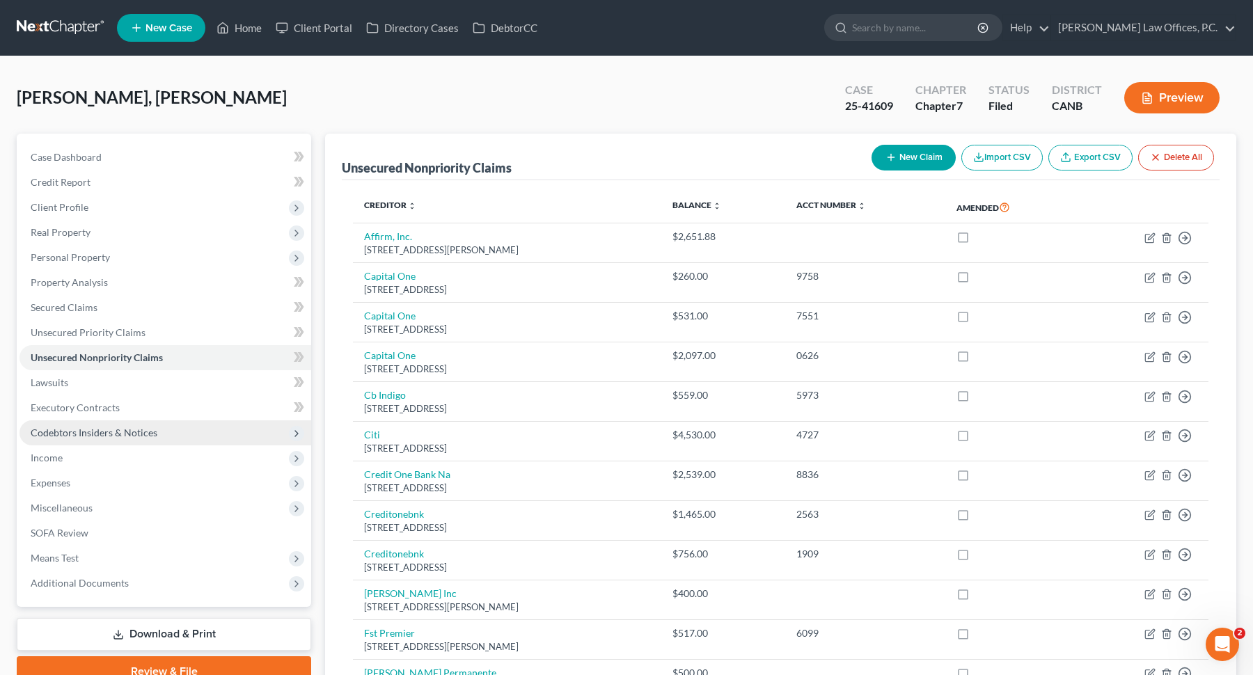
click at [133, 435] on span "Codebtors Insiders & Notices" at bounding box center [94, 433] width 127 height 12
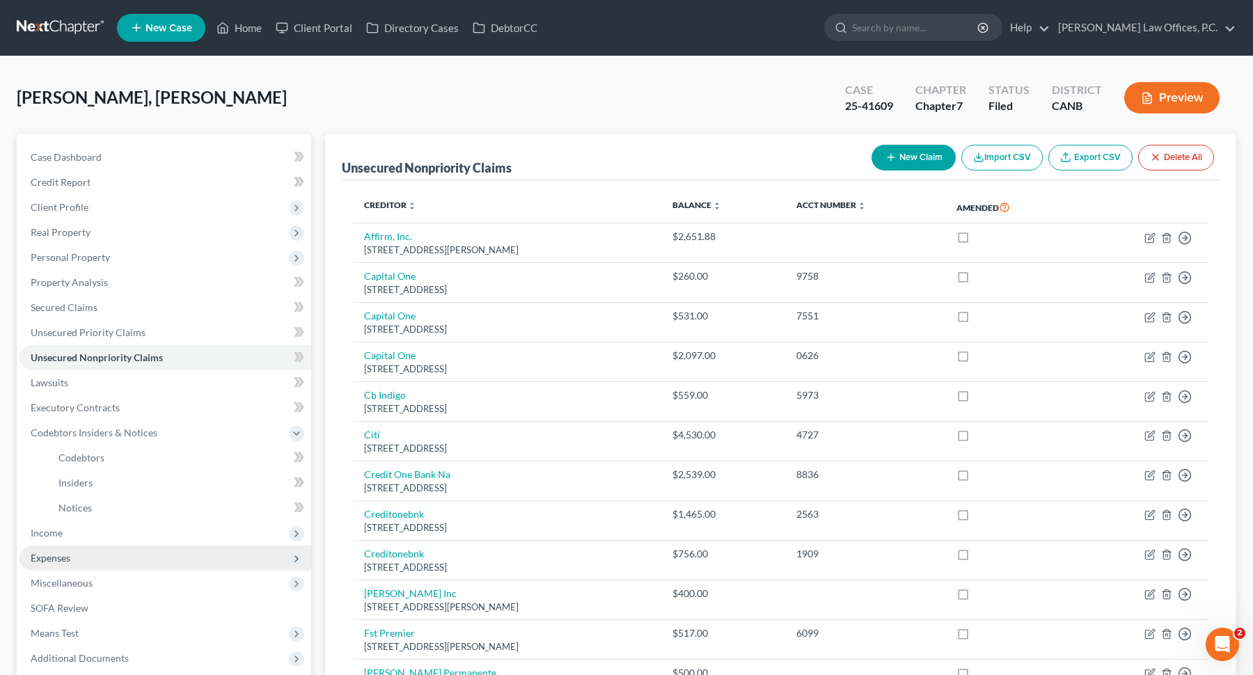
click at [76, 560] on span "Expenses" at bounding box center [165, 558] width 292 height 25
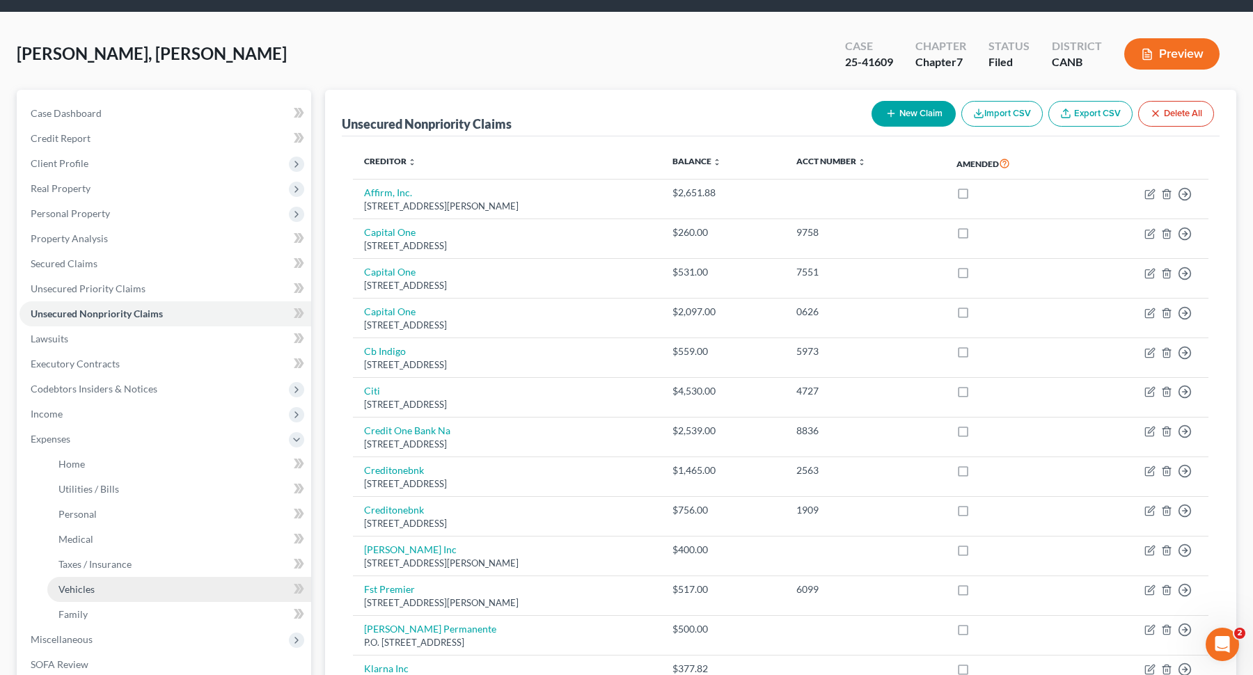
scroll to position [74, 0]
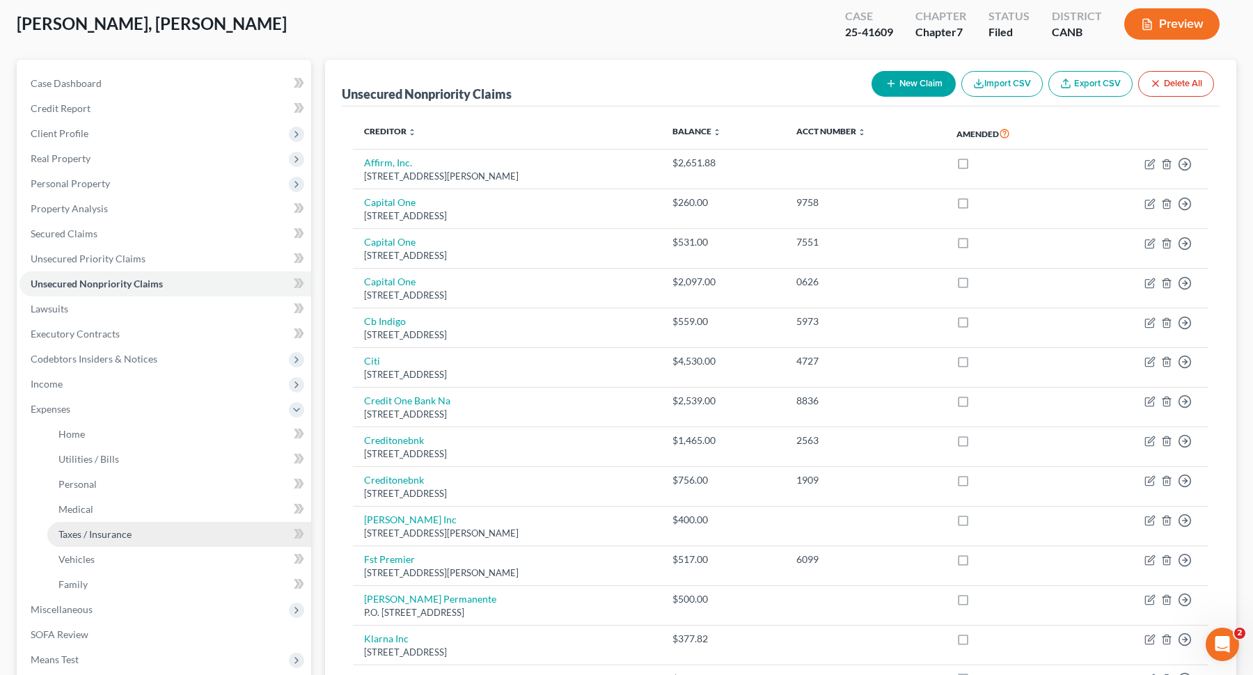
click at [133, 535] on link "Taxes / Insurance" at bounding box center [179, 534] width 264 height 25
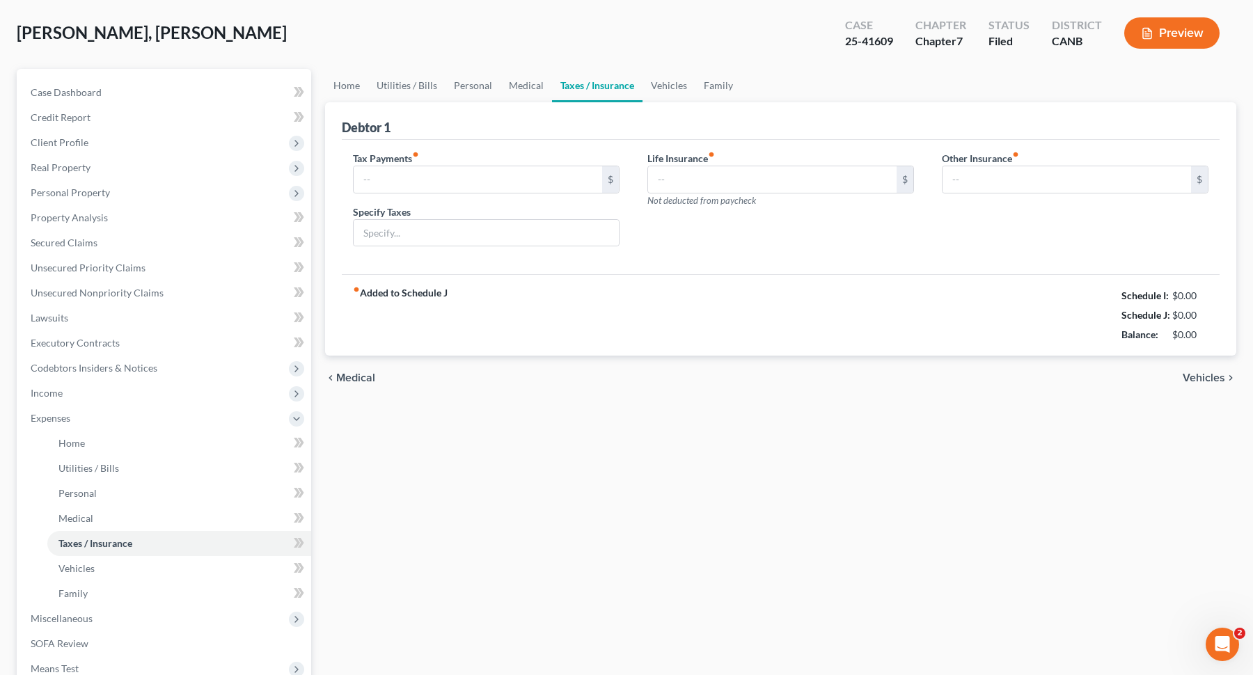
scroll to position [3, 0]
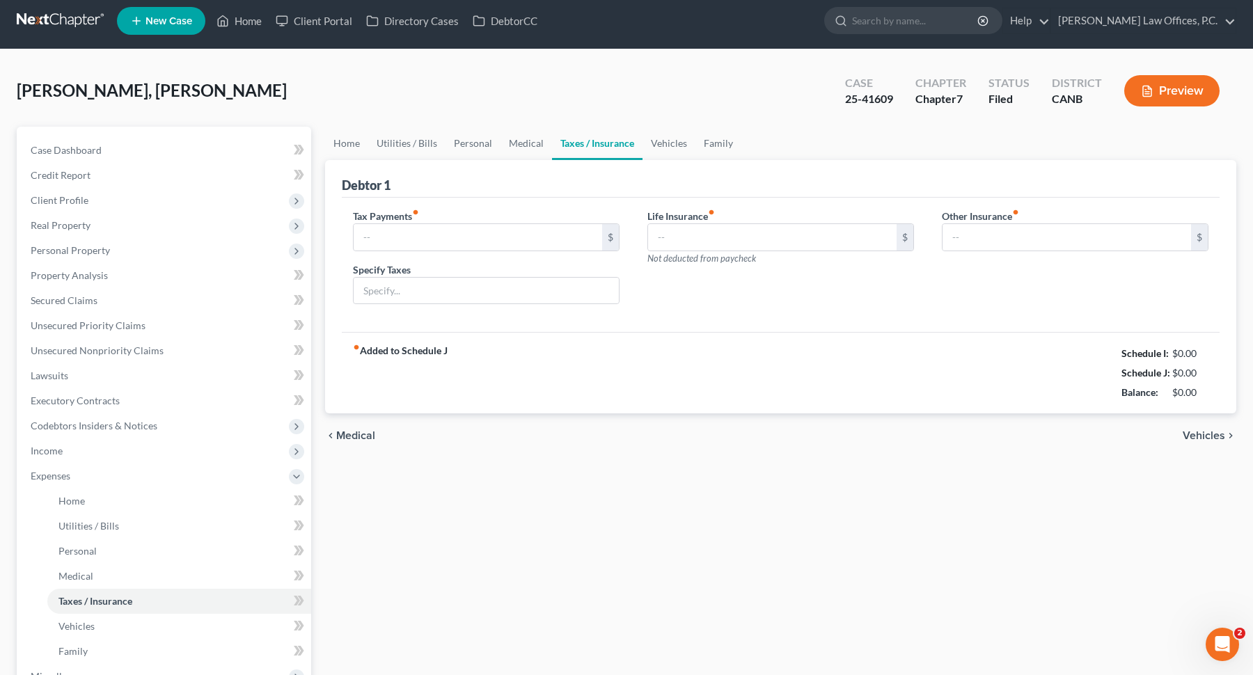
type input "500.00"
type input "proposed IRS tax payment"
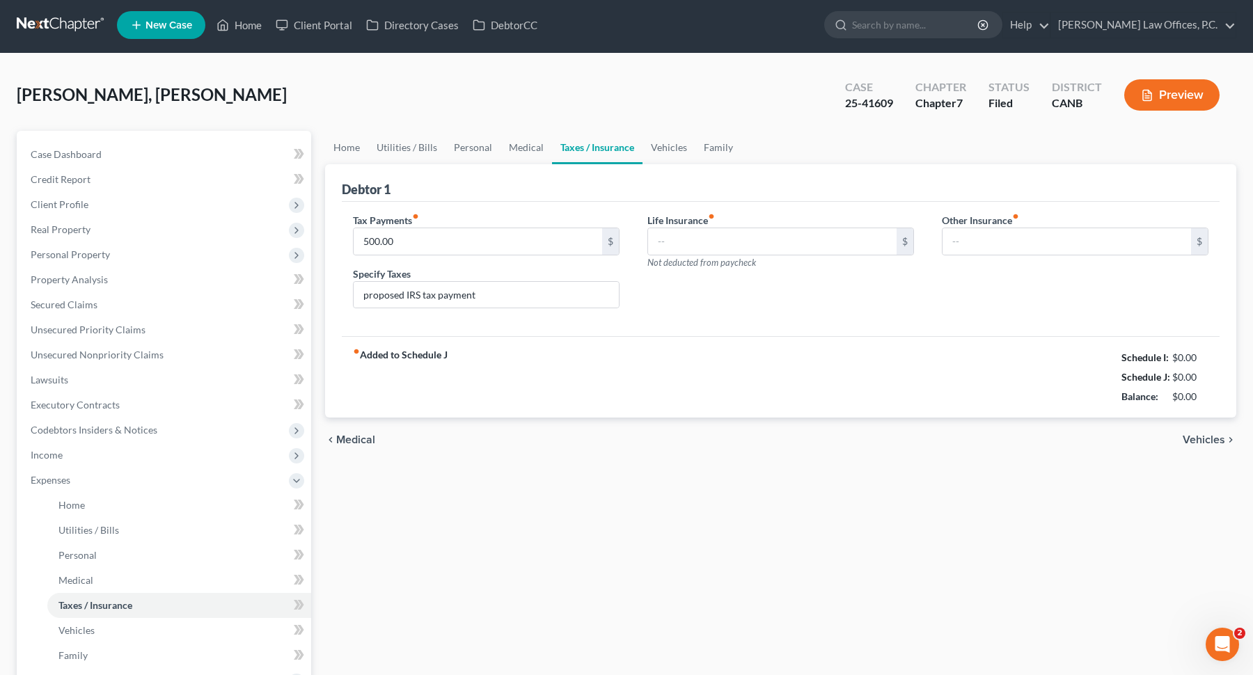
scroll to position [0, 0]
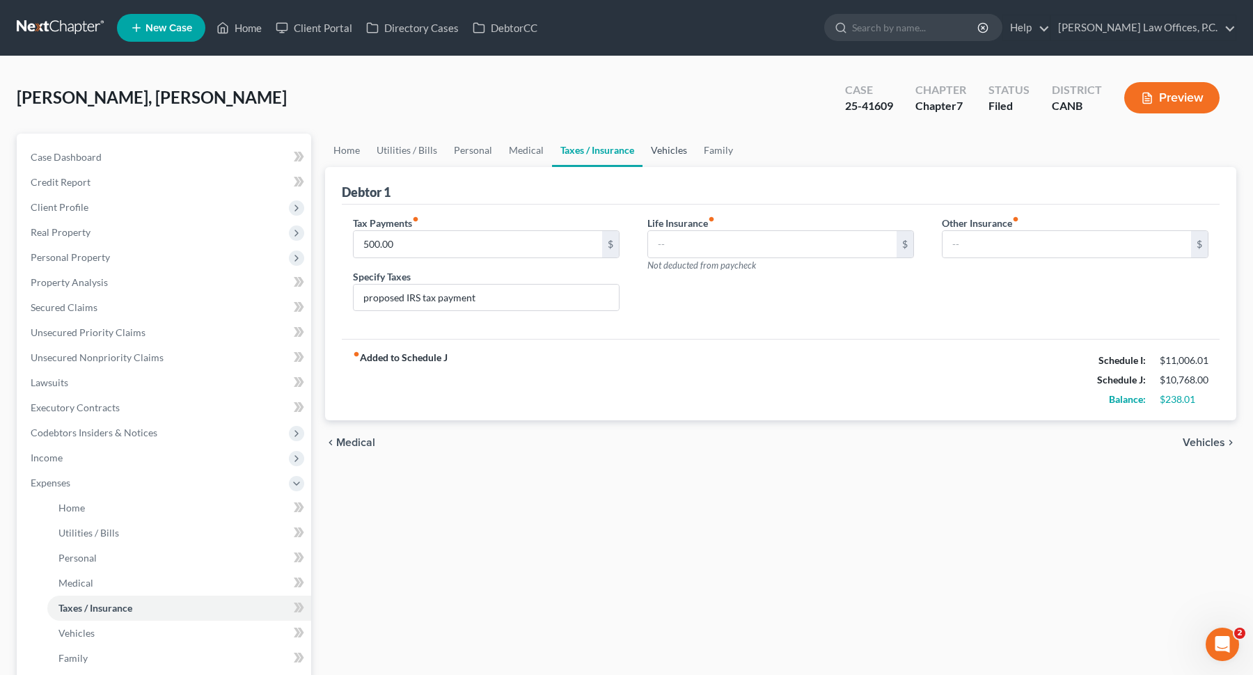
click at [653, 164] on link "Vehicles" at bounding box center [668, 150] width 53 height 33
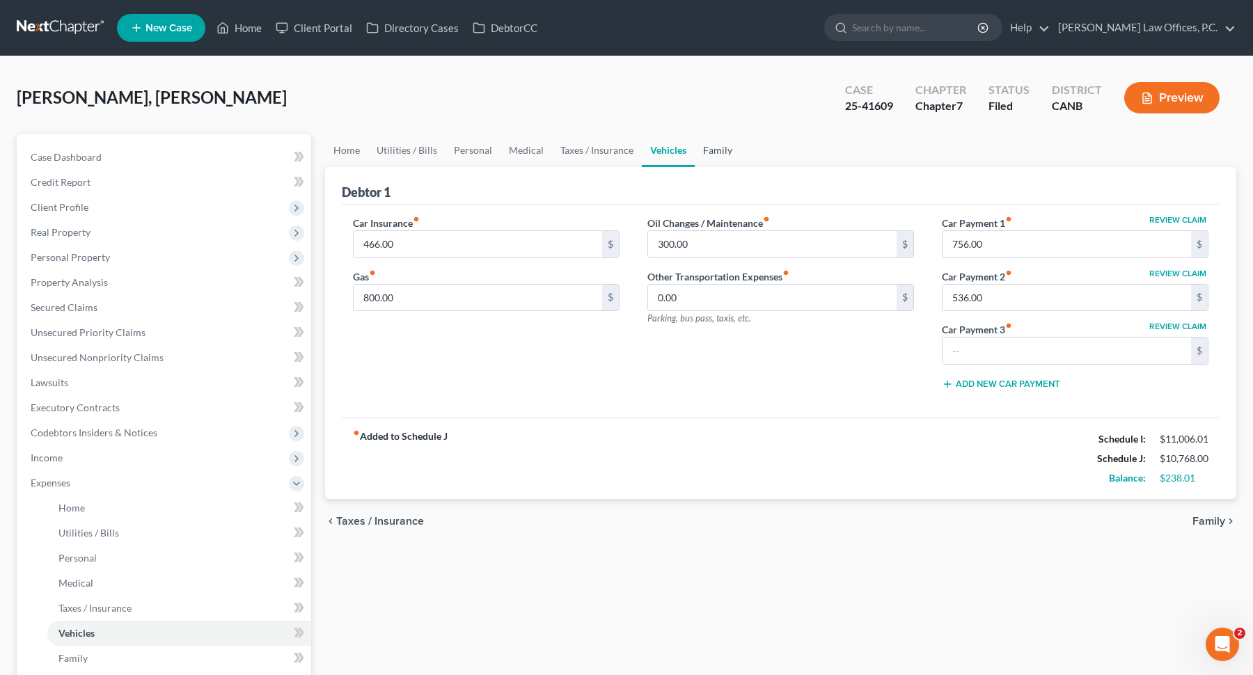
click at [695, 157] on link "Family" at bounding box center [718, 150] width 46 height 33
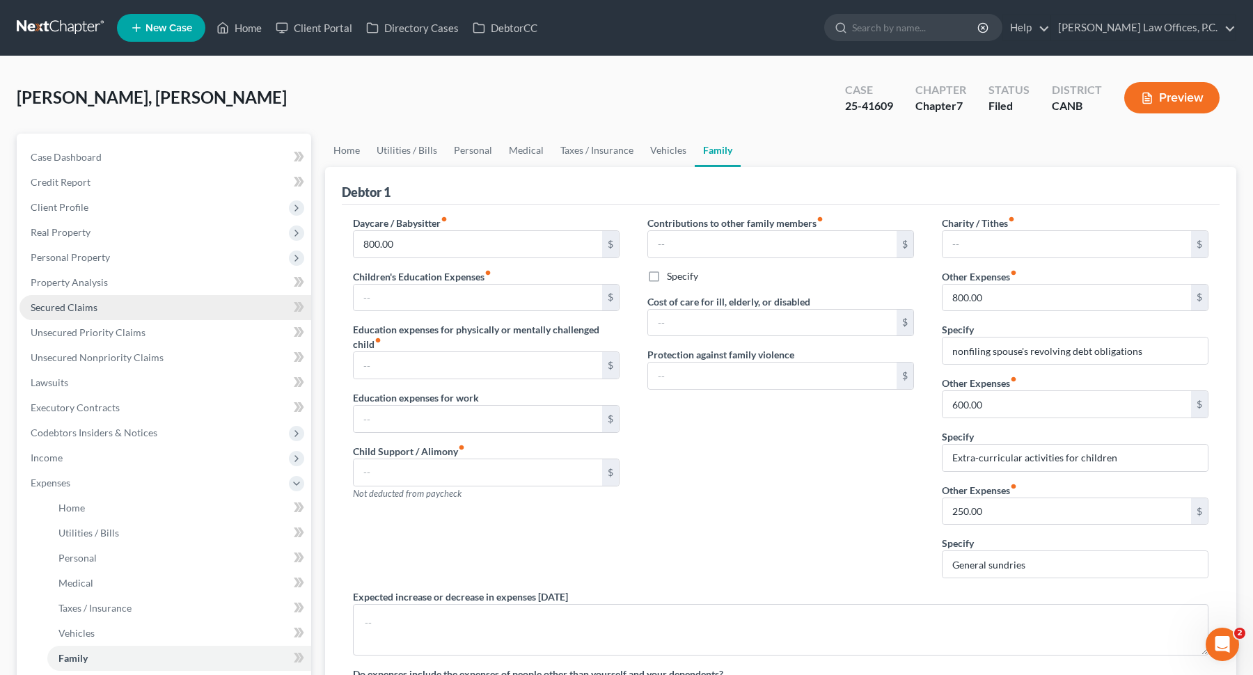
click at [155, 307] on link "Secured Claims" at bounding box center [165, 307] width 292 height 25
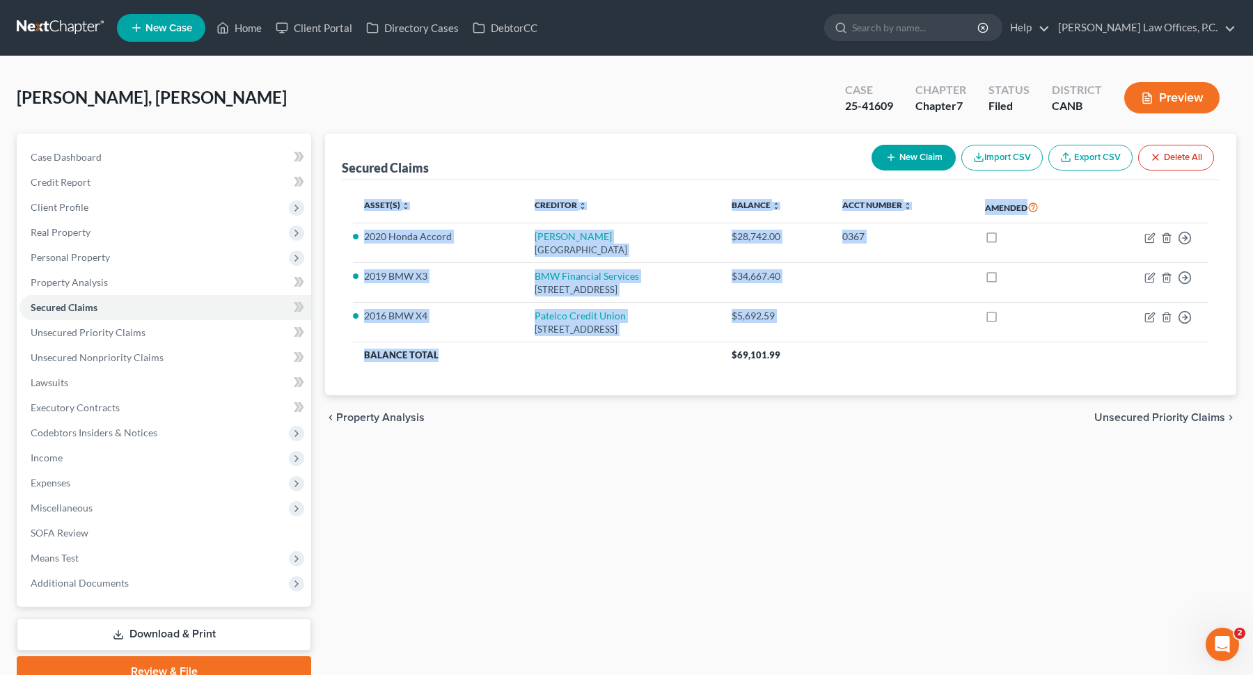
drag, startPoint x: 711, startPoint y: 366, endPoint x: 473, endPoint y: 196, distance: 292.8
click at [473, 196] on table "Asset(s) expand_more expand_less unfold_more Creditor expand_more expand_less u…" at bounding box center [780, 279] width 855 height 177
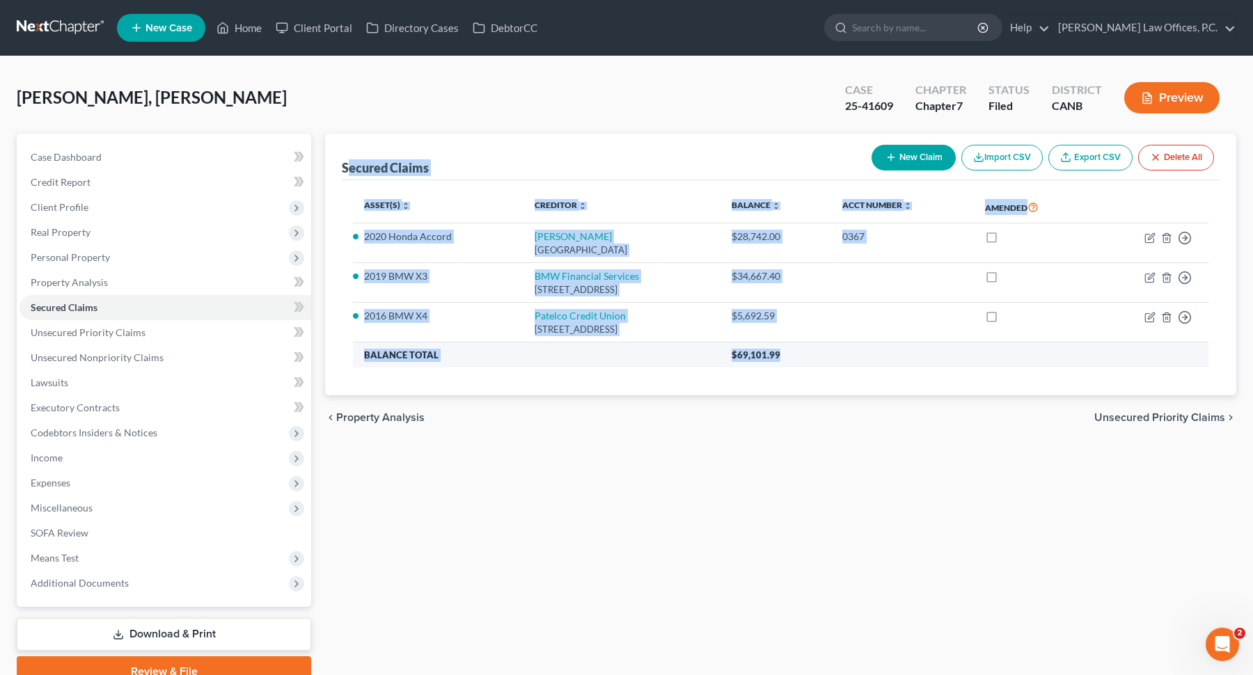
drag, startPoint x: 351, startPoint y: 168, endPoint x: 831, endPoint y: 364, distance: 518.7
click at [831, 364] on div "Secured Claims New Claim Import CSV Export CSV Delete All Asset(s) expand_more …" at bounding box center [780, 265] width 911 height 262
click at [831, 364] on th "$69,101.99" at bounding box center [964, 354] width 488 height 25
drag, startPoint x: 872, startPoint y: 356, endPoint x: 342, endPoint y: 161, distance: 564.9
click at [342, 161] on div "Secured Claims New Claim Import CSV Export CSV Delete All Asset(s) expand_more …" at bounding box center [780, 265] width 911 height 262
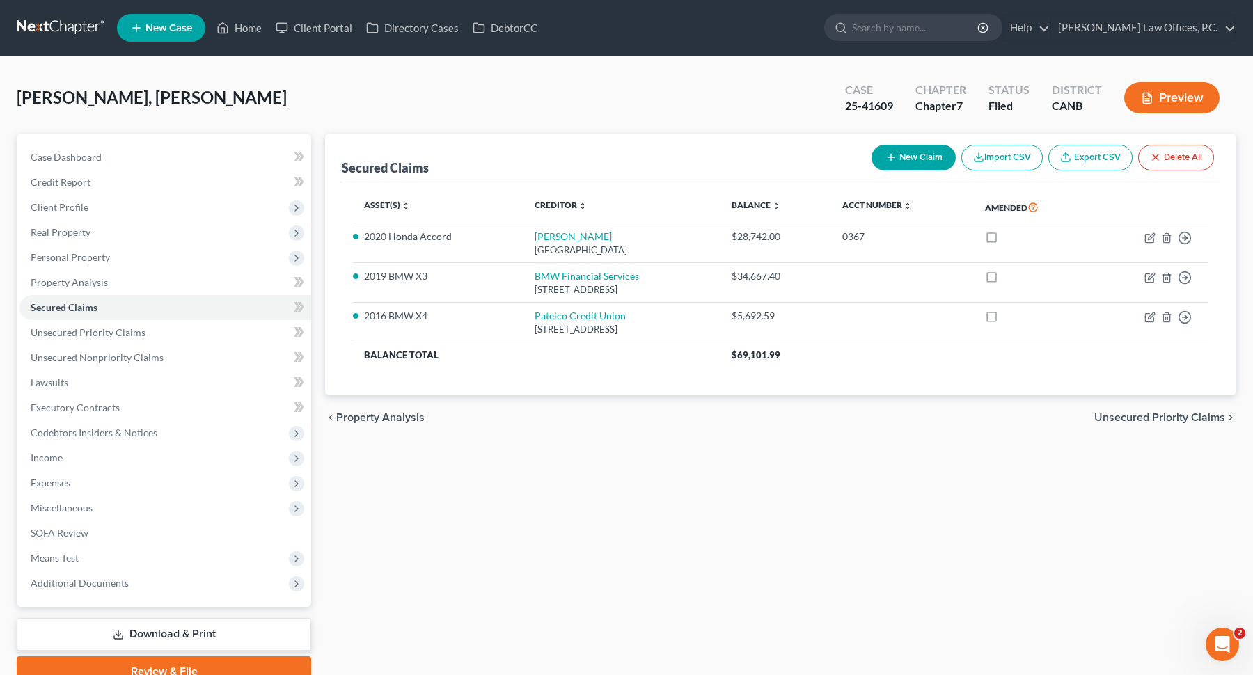
click at [397, 145] on div "Secured Claims New Claim Import CSV Export CSV Delete All" at bounding box center [781, 157] width 878 height 47
click at [202, 351] on link "Unsecured Nonpriority Claims" at bounding box center [165, 357] width 292 height 25
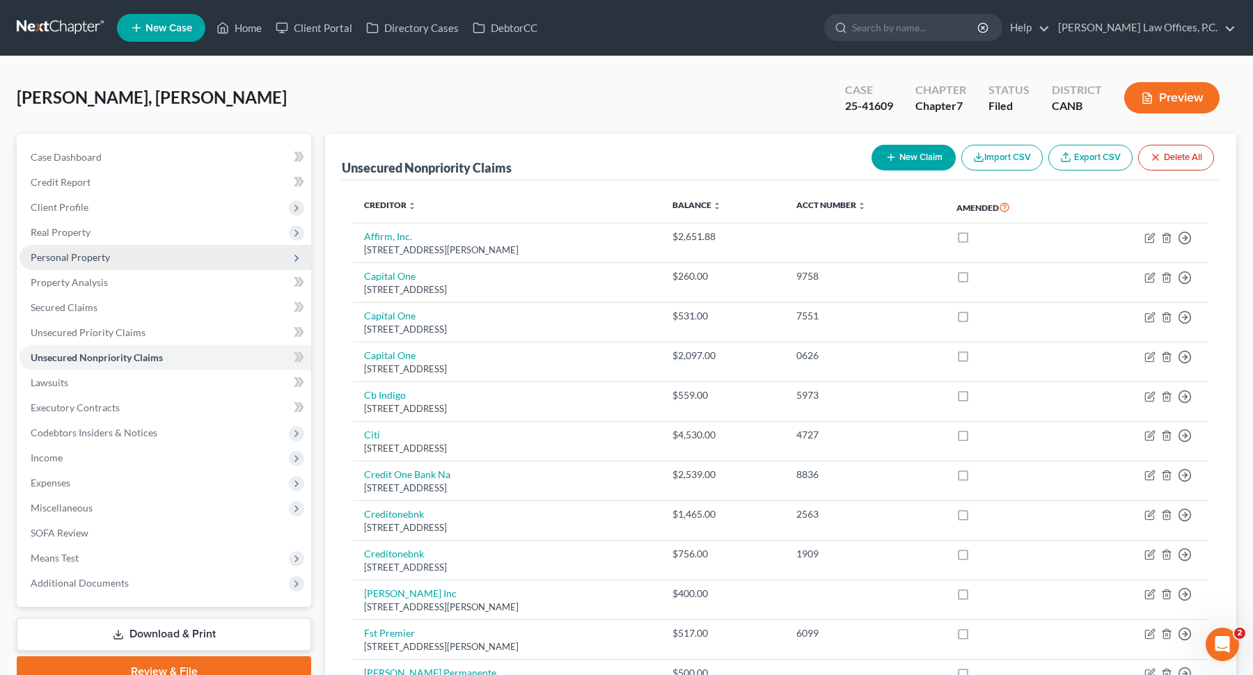
click at [219, 254] on span "Personal Property" at bounding box center [165, 257] width 292 height 25
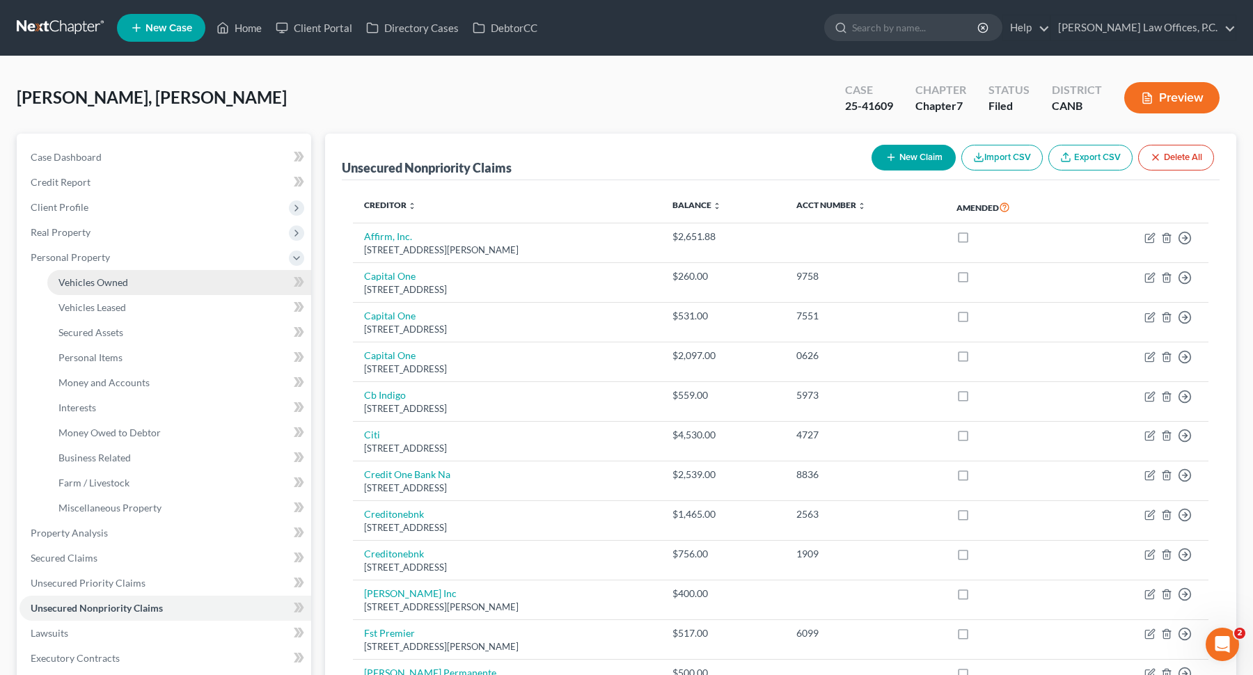
click at [190, 283] on link "Vehicles Owned" at bounding box center [179, 282] width 264 height 25
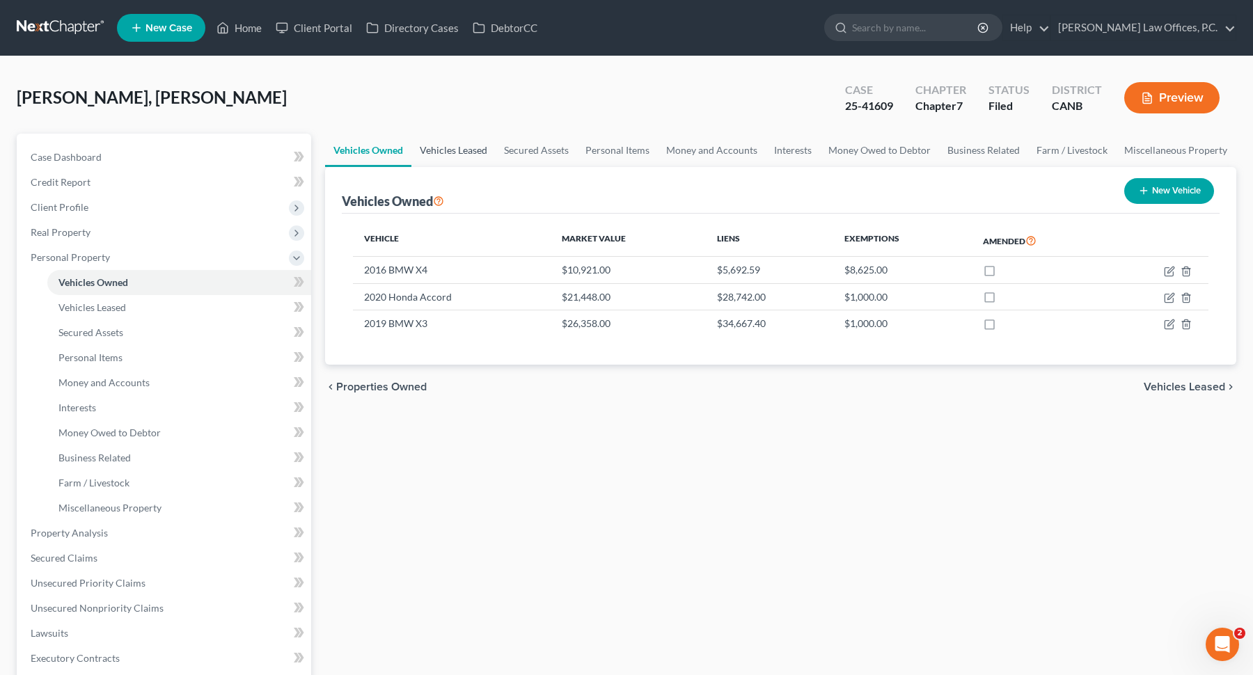
click at [470, 158] on link "Vehicles Leased" at bounding box center [453, 150] width 84 height 33
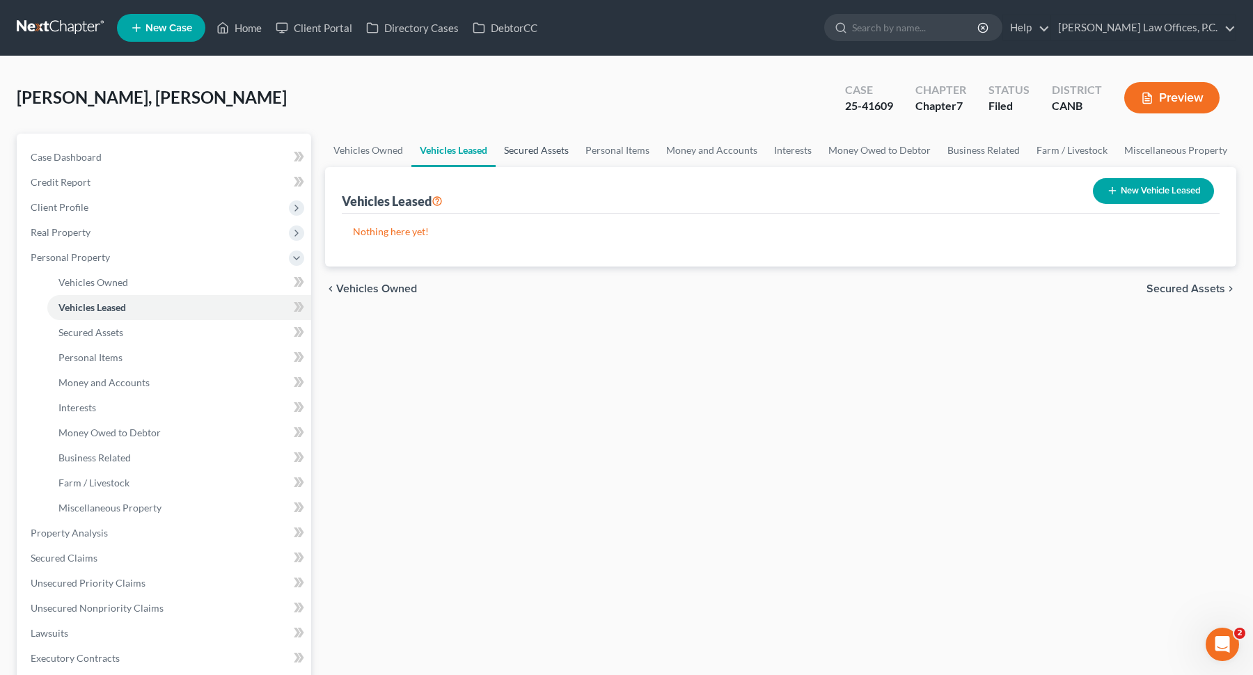
click at [539, 149] on link "Secured Assets" at bounding box center [535, 150] width 81 height 33
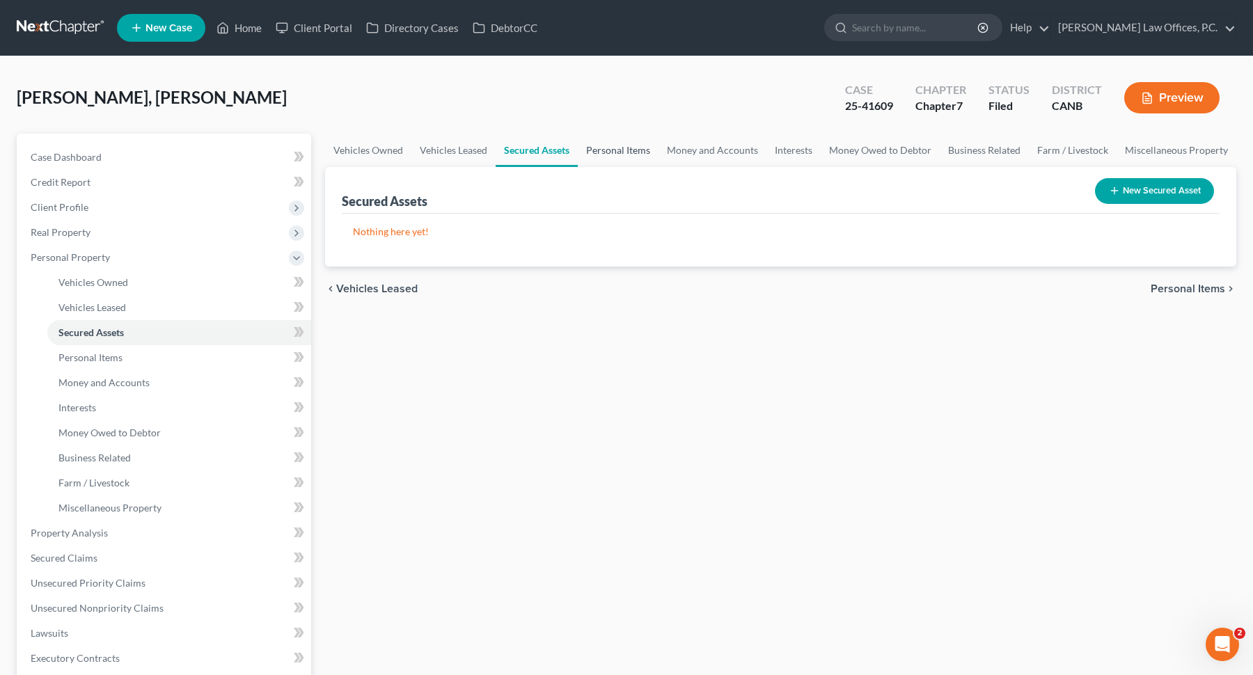
click at [610, 148] on link "Personal Items" at bounding box center [618, 150] width 81 height 33
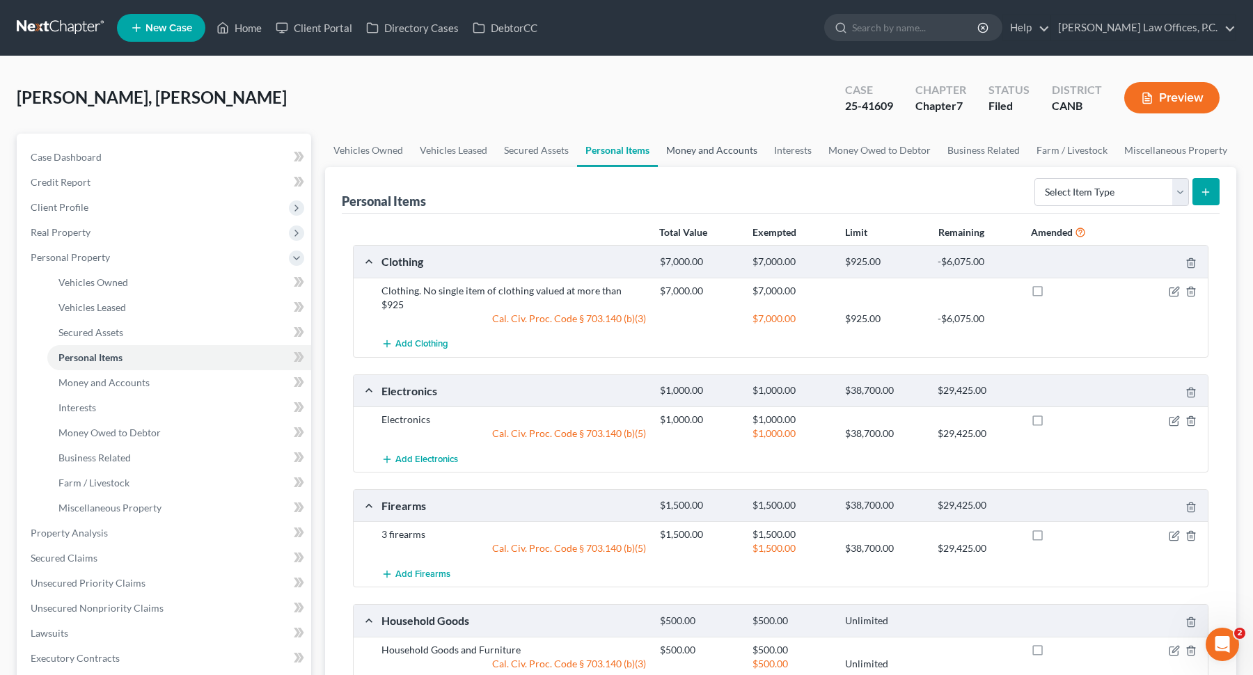
click at [685, 148] on link "Money and Accounts" at bounding box center [712, 150] width 108 height 33
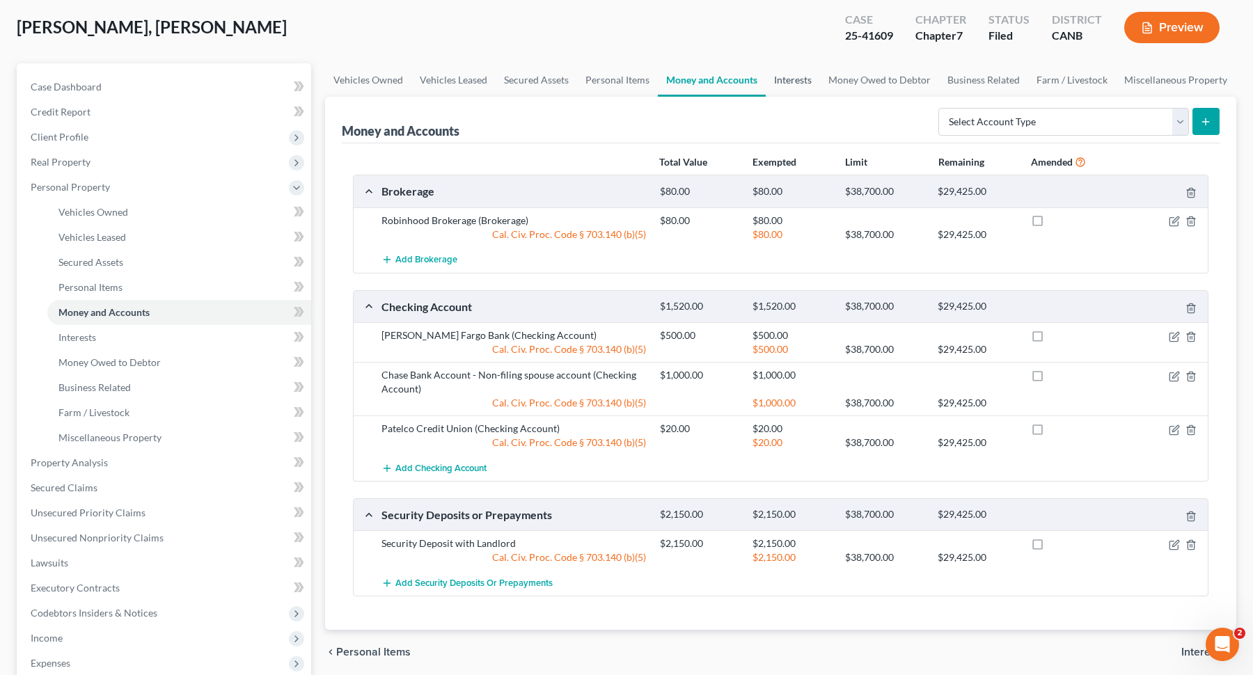
click at [792, 89] on link "Interests" at bounding box center [792, 79] width 54 height 33
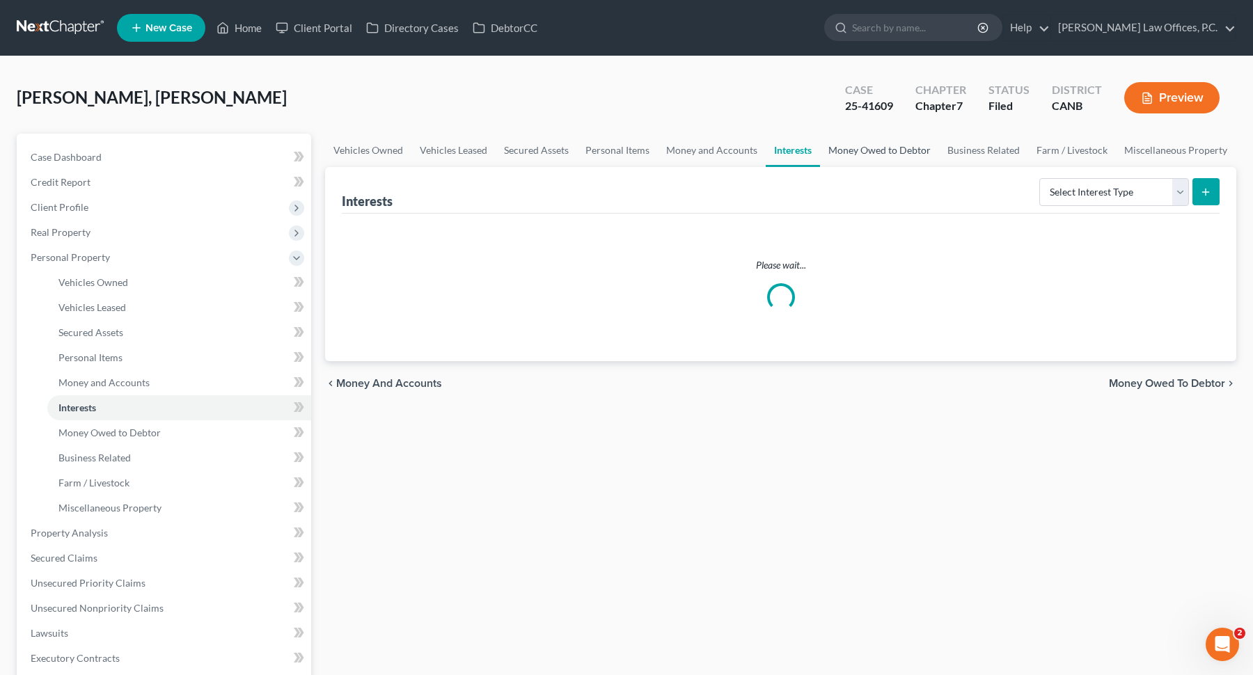
click at [850, 150] on link "Money Owed to Debtor" at bounding box center [879, 150] width 119 height 33
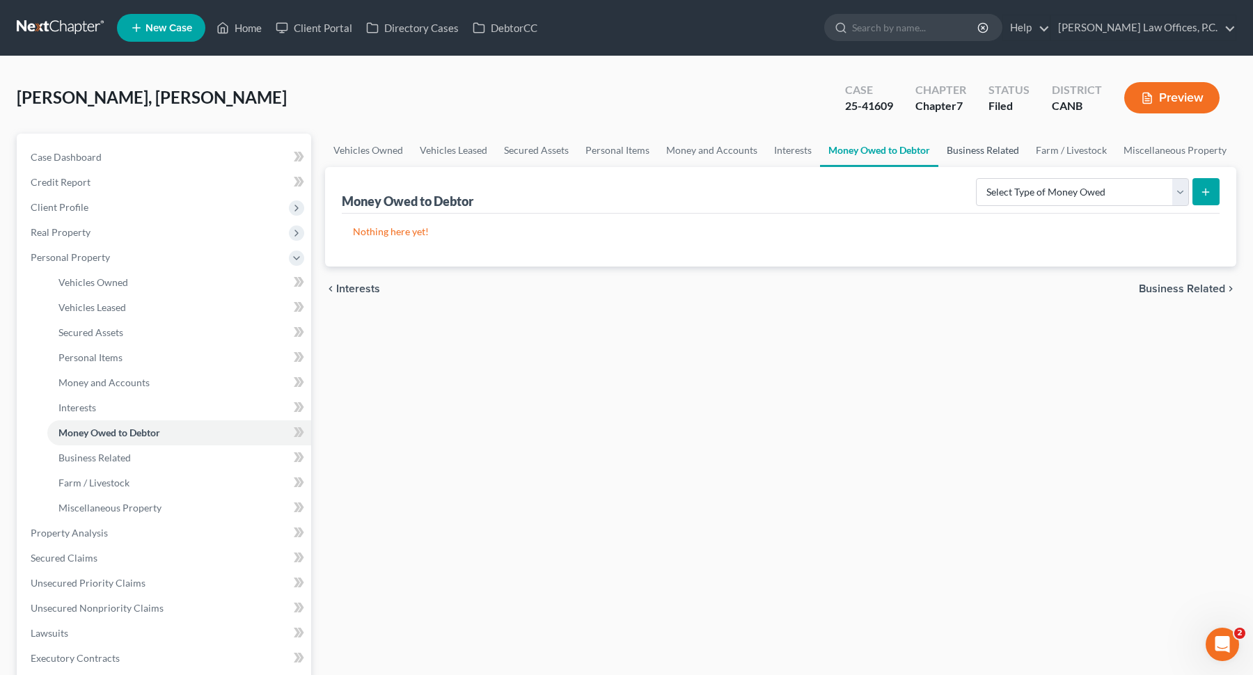
click at [958, 154] on link "Business Related" at bounding box center [982, 150] width 89 height 33
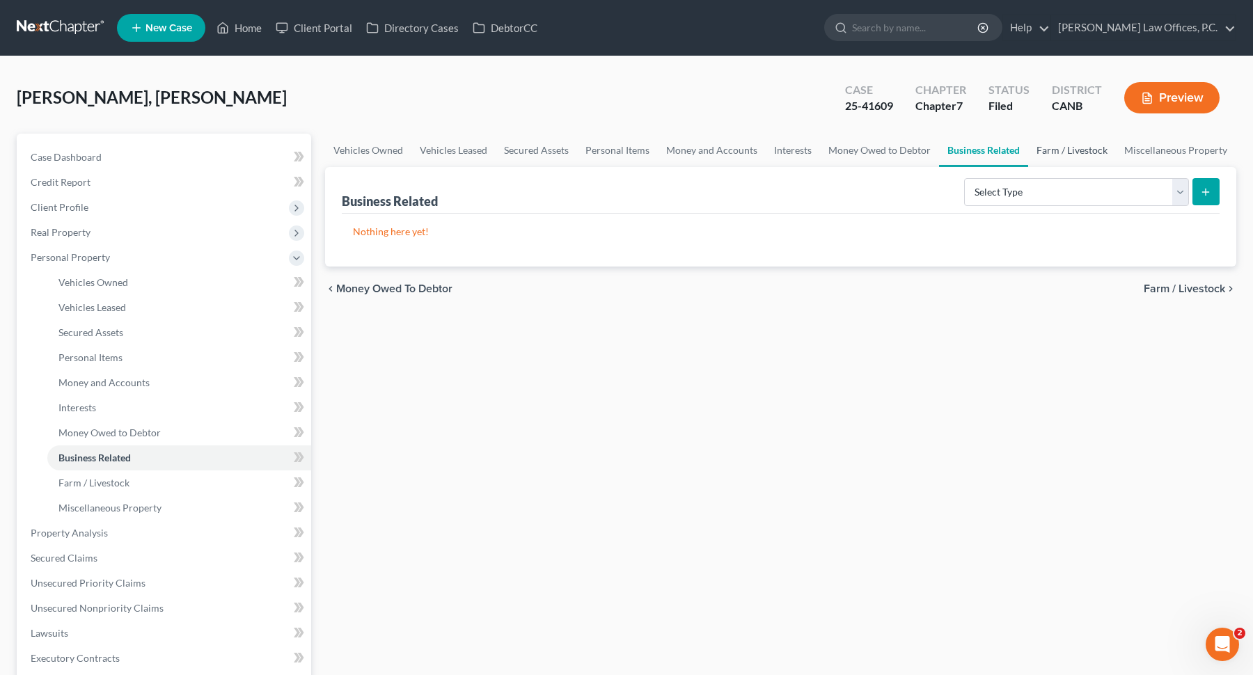
click at [1047, 156] on link "Farm / Livestock" at bounding box center [1072, 150] width 88 height 33
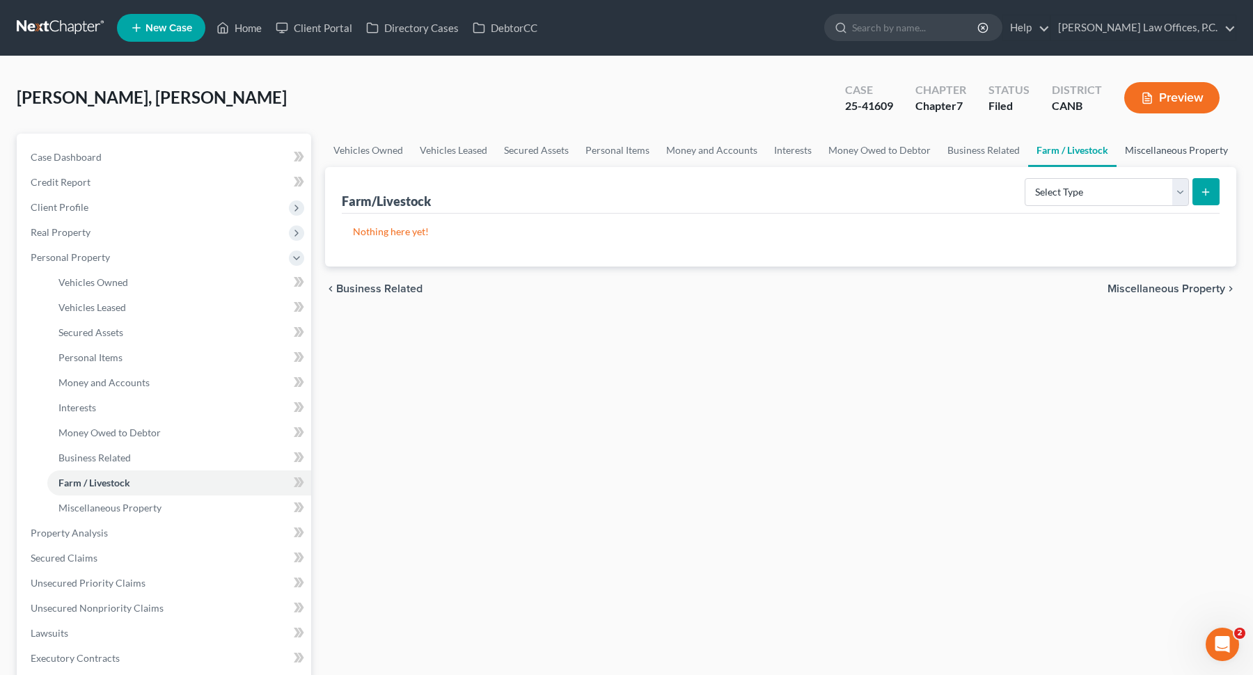
click at [1155, 156] on link "Miscellaneous Property" at bounding box center [1176, 150] width 120 height 33
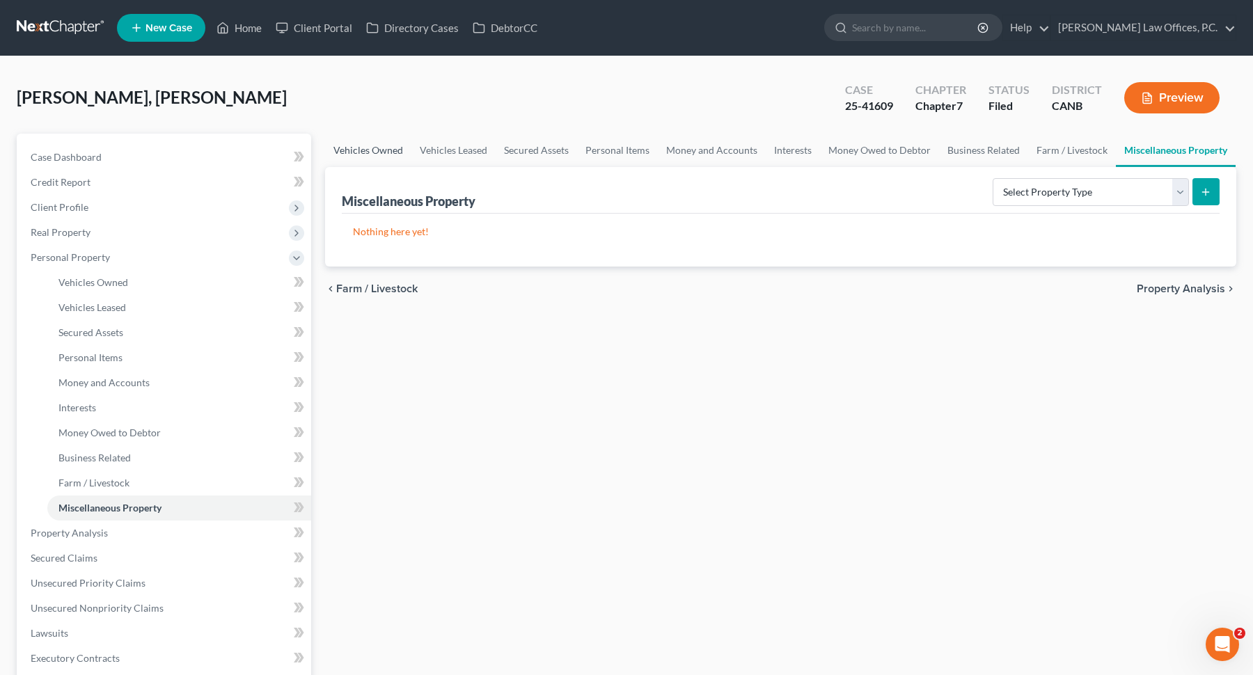
click at [378, 145] on link "Vehicles Owned" at bounding box center [368, 150] width 86 height 33
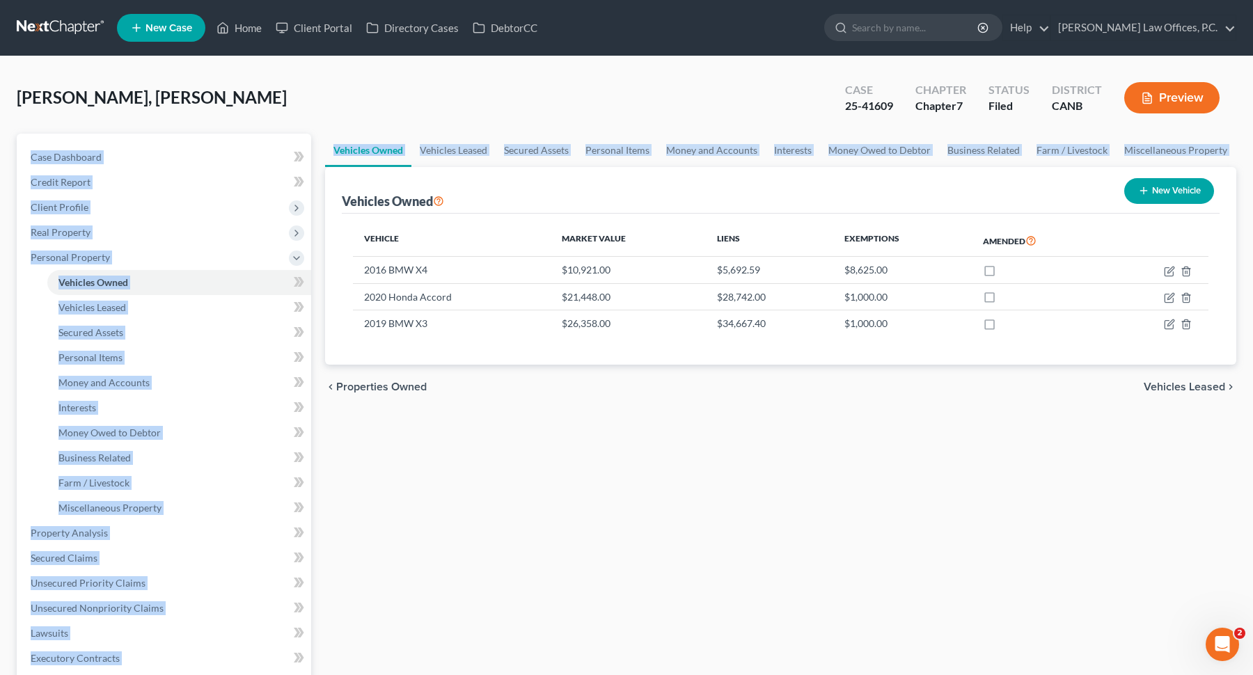
drag, startPoint x: 438, startPoint y: 422, endPoint x: 148, endPoint y: 133, distance: 409.4
click at [150, 134] on div "Petition Navigation Case Dashboard Payments Invoices Payments Payments Credit R…" at bounding box center [626, 536] width 1233 height 804
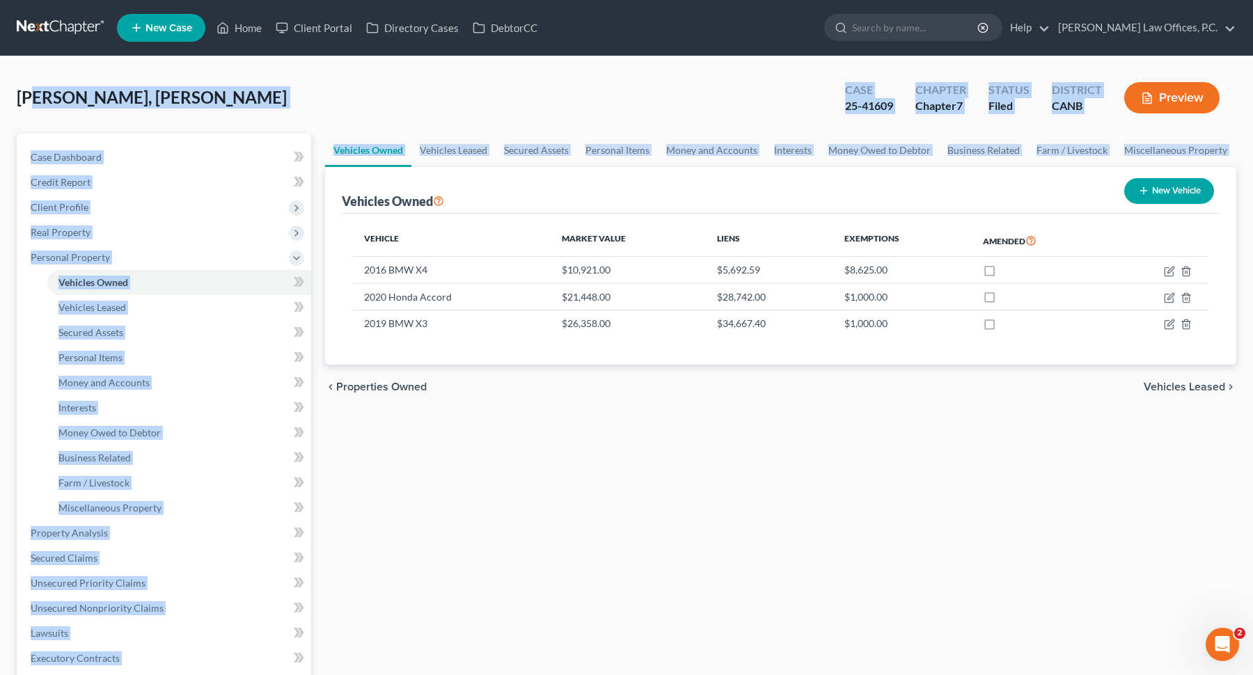
drag, startPoint x: 31, startPoint y: 102, endPoint x: 484, endPoint y: 431, distance: 559.8
click at [484, 431] on div "[PERSON_NAME], [PERSON_NAME] Upgraded Case 25-41609 Chapter Chapter 7 Status Fi…" at bounding box center [626, 510] width 1219 height 875
click at [484, 431] on div "Vehicles Owned Vehicles Leased Secured Assets Personal Items Money and Accounts…" at bounding box center [780, 536] width 925 height 804
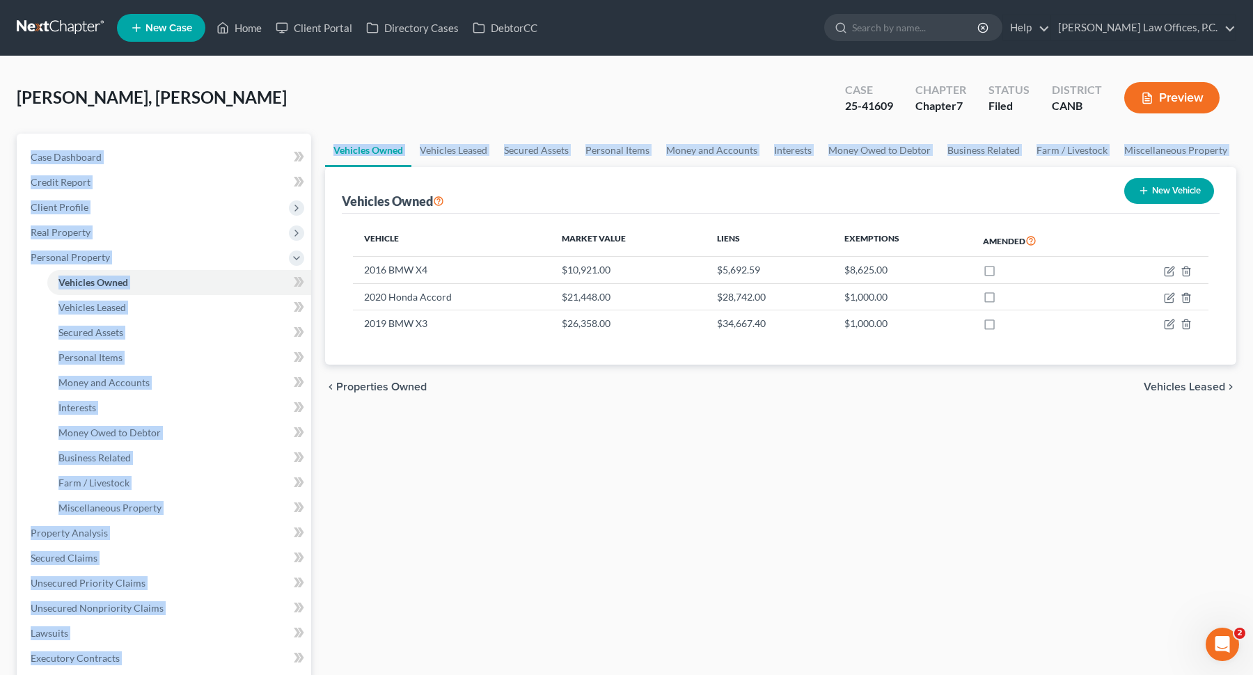
drag, startPoint x: 457, startPoint y: 429, endPoint x: 84, endPoint y: 134, distance: 475.5
click at [84, 134] on div "Petition Navigation Case Dashboard Payments Invoices Payments Payments Credit R…" at bounding box center [626, 536] width 1233 height 804
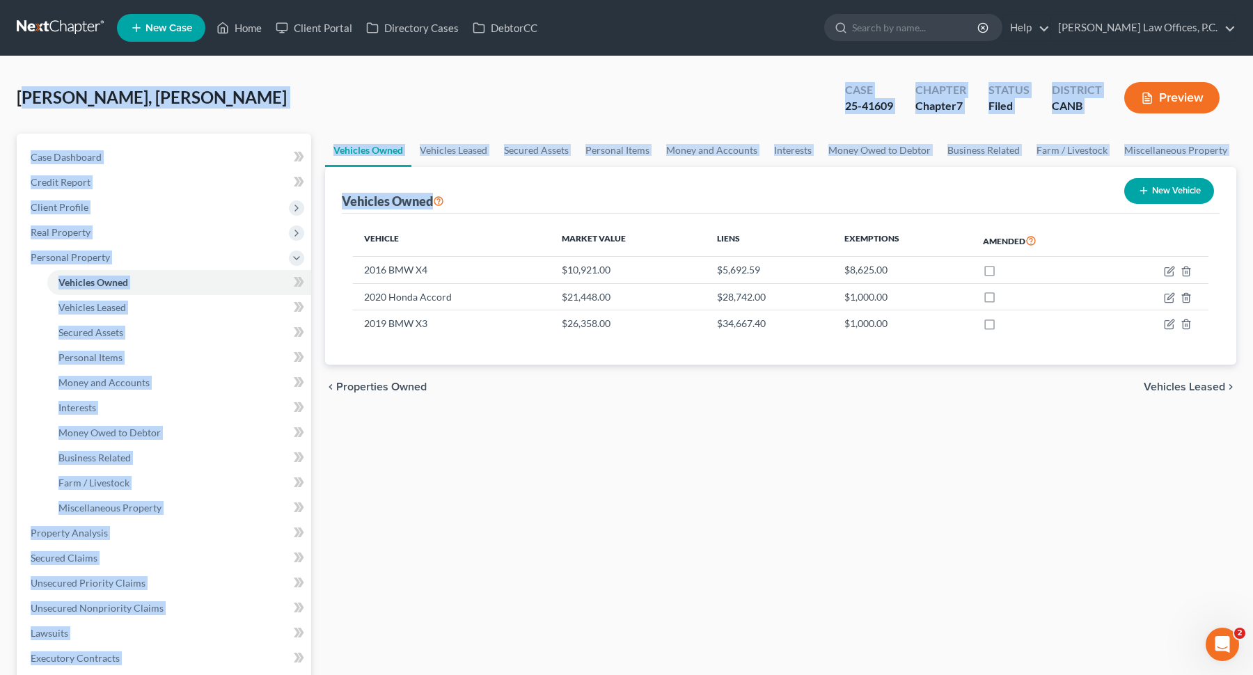
drag, startPoint x: 27, startPoint y: 99, endPoint x: 373, endPoint y: 246, distance: 376.0
click at [373, 246] on div "[PERSON_NAME], [PERSON_NAME] Upgraded Case 25-41609 Chapter Chapter 7 Status Fi…" at bounding box center [626, 510] width 1219 height 875
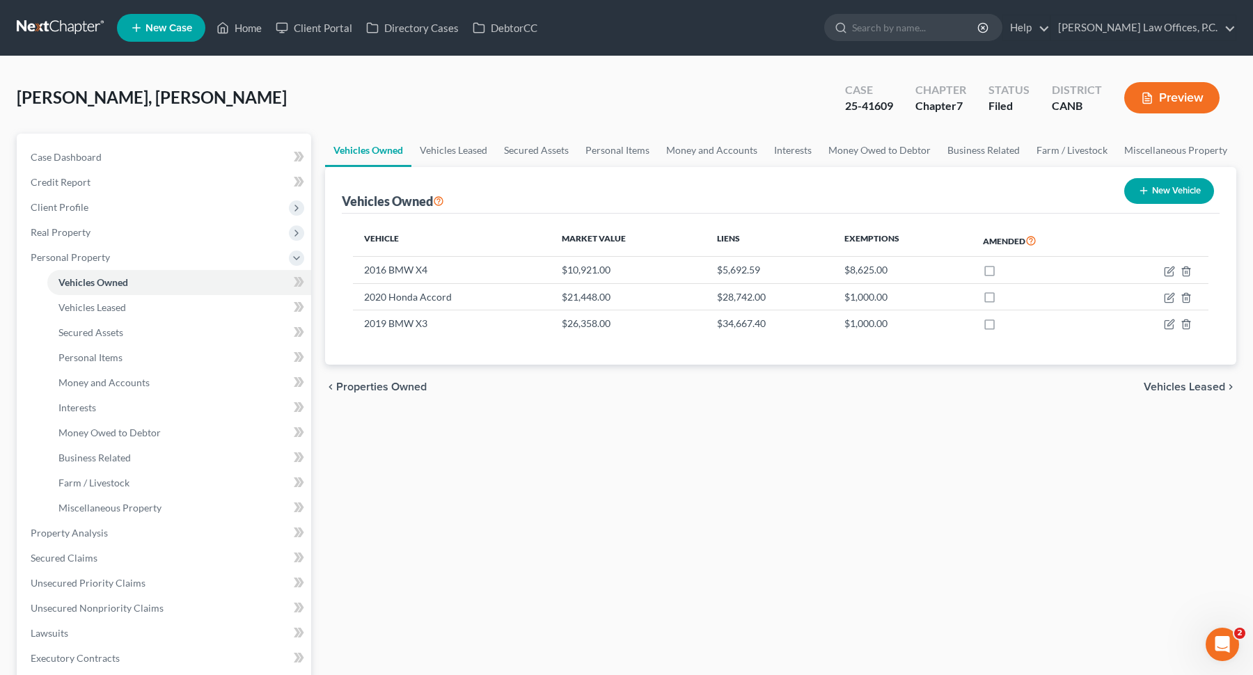
click at [445, 484] on div "Vehicles Owned Vehicles Leased Secured Assets Personal Items Money and Accounts…" at bounding box center [780, 536] width 925 height 804
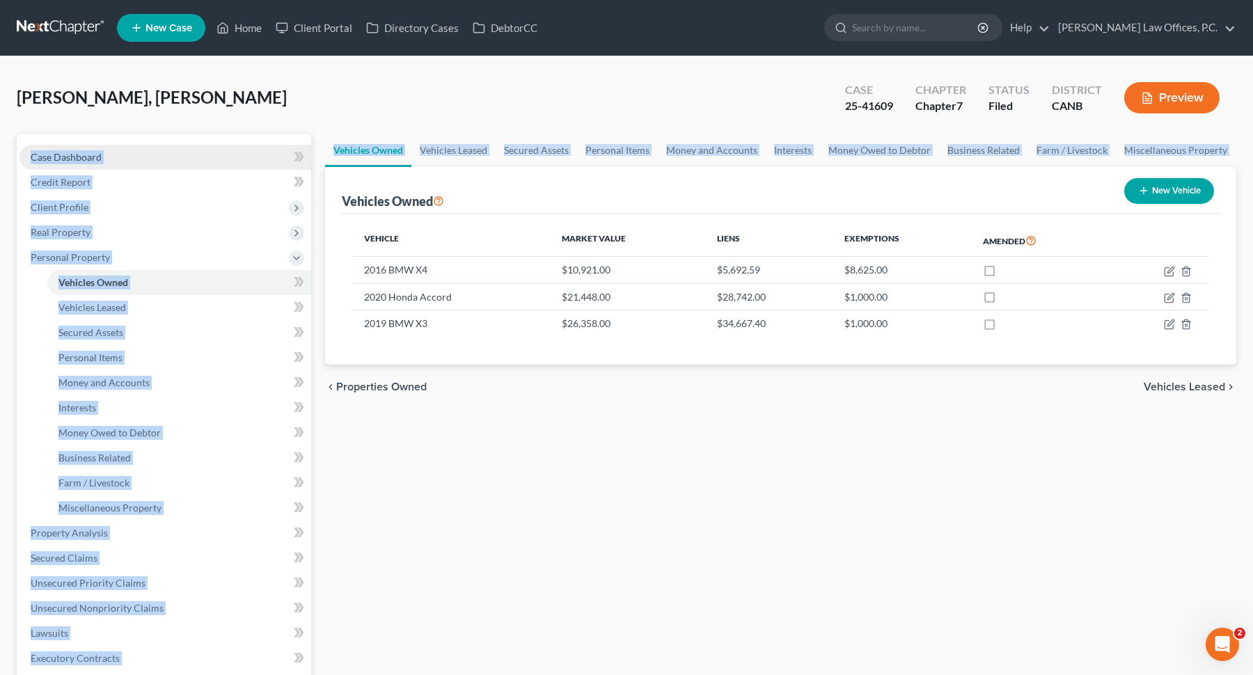
drag, startPoint x: 418, startPoint y: 459, endPoint x: 74, endPoint y: 148, distance: 462.6
click at [74, 148] on div "Petition Navigation Case Dashboard Payments Invoices Payments Payments Credit R…" at bounding box center [626, 536] width 1233 height 804
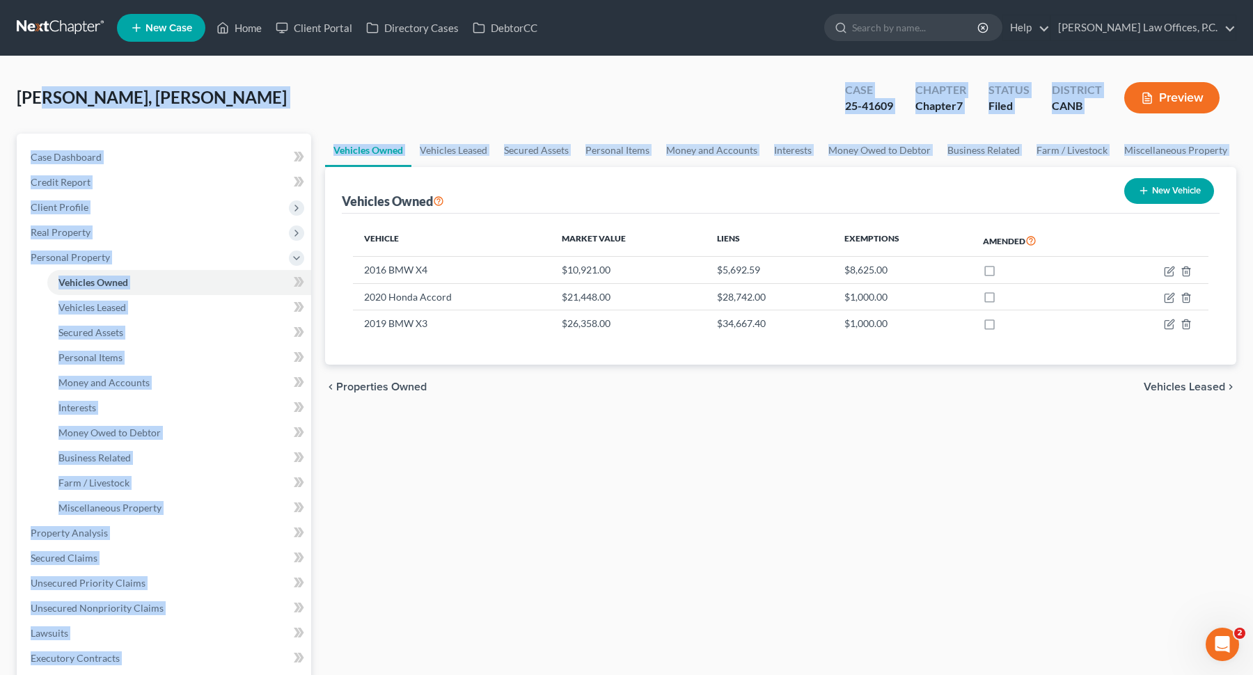
drag, startPoint x: 40, startPoint y: 97, endPoint x: 520, endPoint y: 435, distance: 586.9
click at [520, 435] on div "[PERSON_NAME], [PERSON_NAME] Upgraded Case 25-41609 Chapter Chapter 7 Status Fi…" at bounding box center [626, 510] width 1219 height 875
click at [520, 435] on div "Vehicles Owned Vehicles Leased Secured Assets Personal Items Money and Accounts…" at bounding box center [780, 536] width 925 height 804
drag, startPoint x: 435, startPoint y: 411, endPoint x: 98, endPoint y: 118, distance: 446.4
click at [100, 120] on div "[PERSON_NAME], [PERSON_NAME] Upgraded Case 25-41609 Chapter Chapter 7 Status Fi…" at bounding box center [626, 510] width 1219 height 875
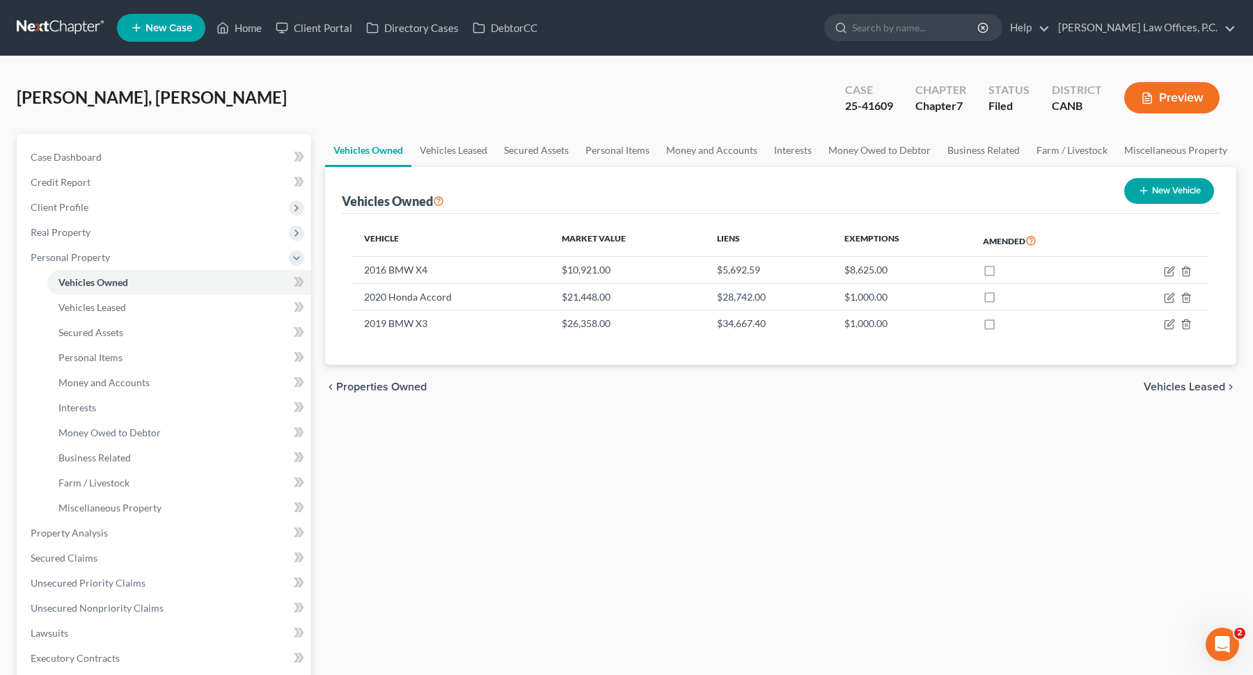
click at [65, 97] on span "[PERSON_NAME], [PERSON_NAME]" at bounding box center [152, 97] width 270 height 20
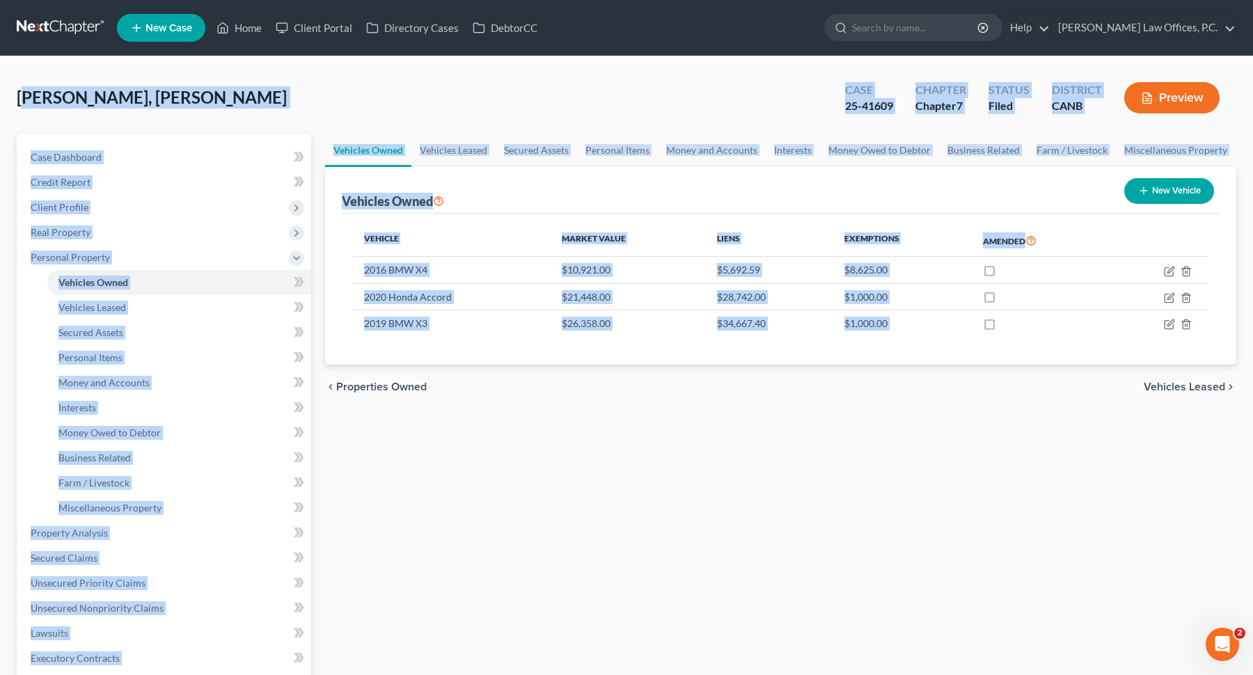
drag, startPoint x: 29, startPoint y: 97, endPoint x: 532, endPoint y: 386, distance: 580.7
click at [532, 386] on div "[PERSON_NAME], [PERSON_NAME] Upgraded Case 25-41609 Chapter Chapter 7 Status Fi…" at bounding box center [626, 510] width 1219 height 875
click at [532, 386] on div "chevron_left Properties Owned Vehicles Leased chevron_right" at bounding box center [780, 387] width 911 height 45
drag, startPoint x: 532, startPoint y: 386, endPoint x: 25, endPoint y: 74, distance: 595.1
click at [26, 74] on div "[PERSON_NAME], [PERSON_NAME] Upgraded Case 25-41609 Chapter Chapter 7 Status Fi…" at bounding box center [626, 510] width 1219 height 875
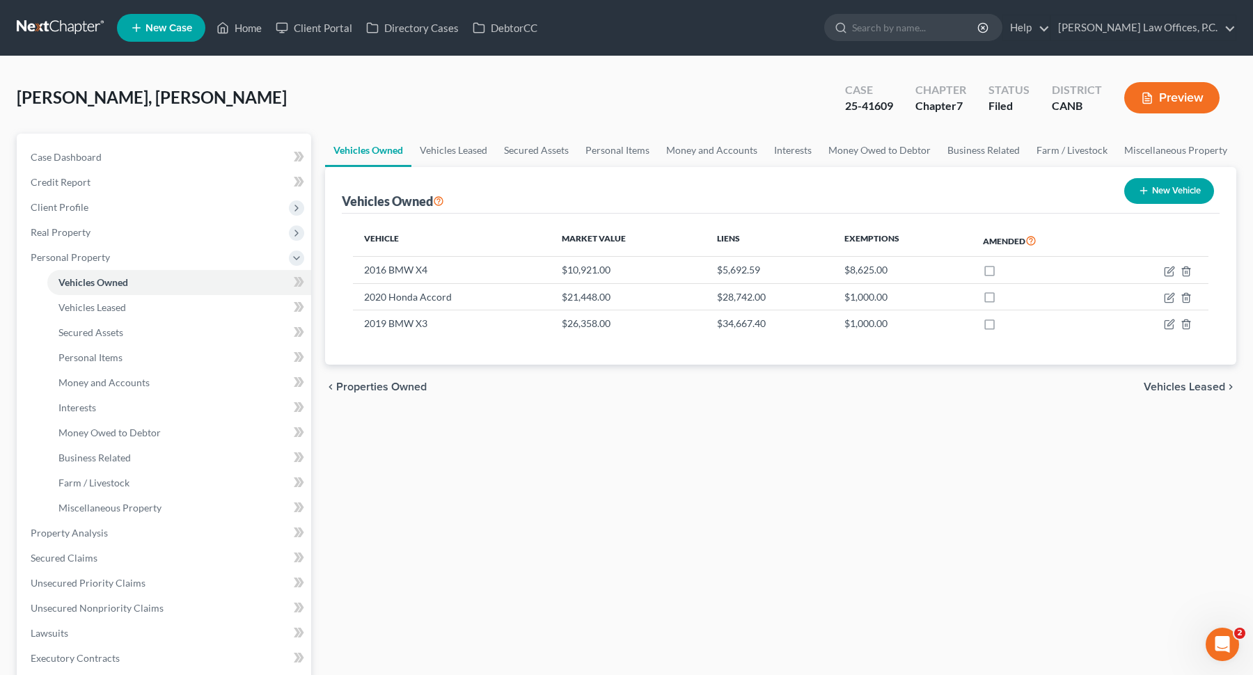
click at [49, 90] on span "[PERSON_NAME], [PERSON_NAME]" at bounding box center [152, 97] width 270 height 20
